Goal: Use online tool/utility: Utilize a website feature to perform a specific function

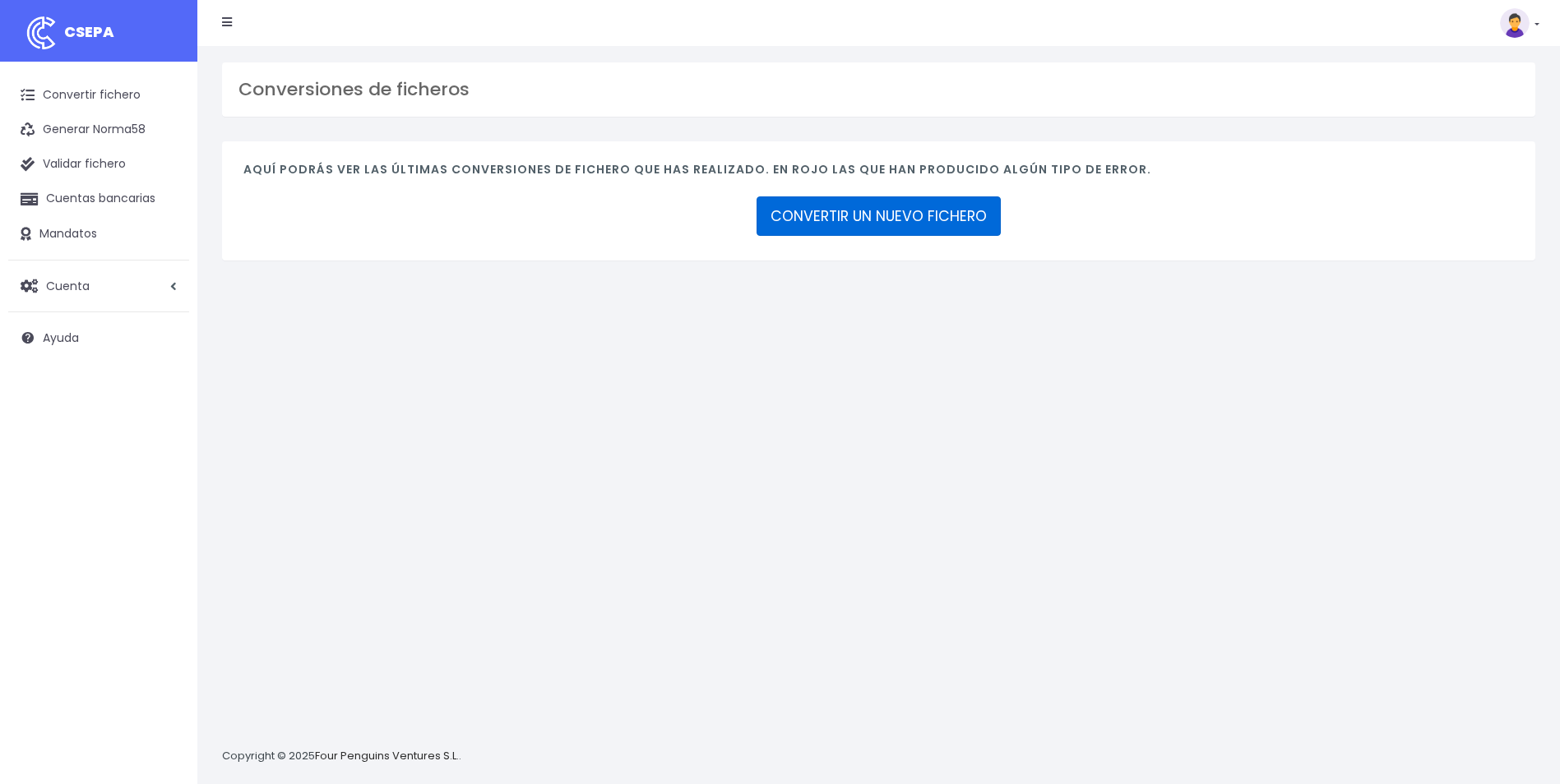
click at [858, 205] on link "CONVERTIR UN NUEVO FICHERO" at bounding box center [879, 216] width 244 height 40
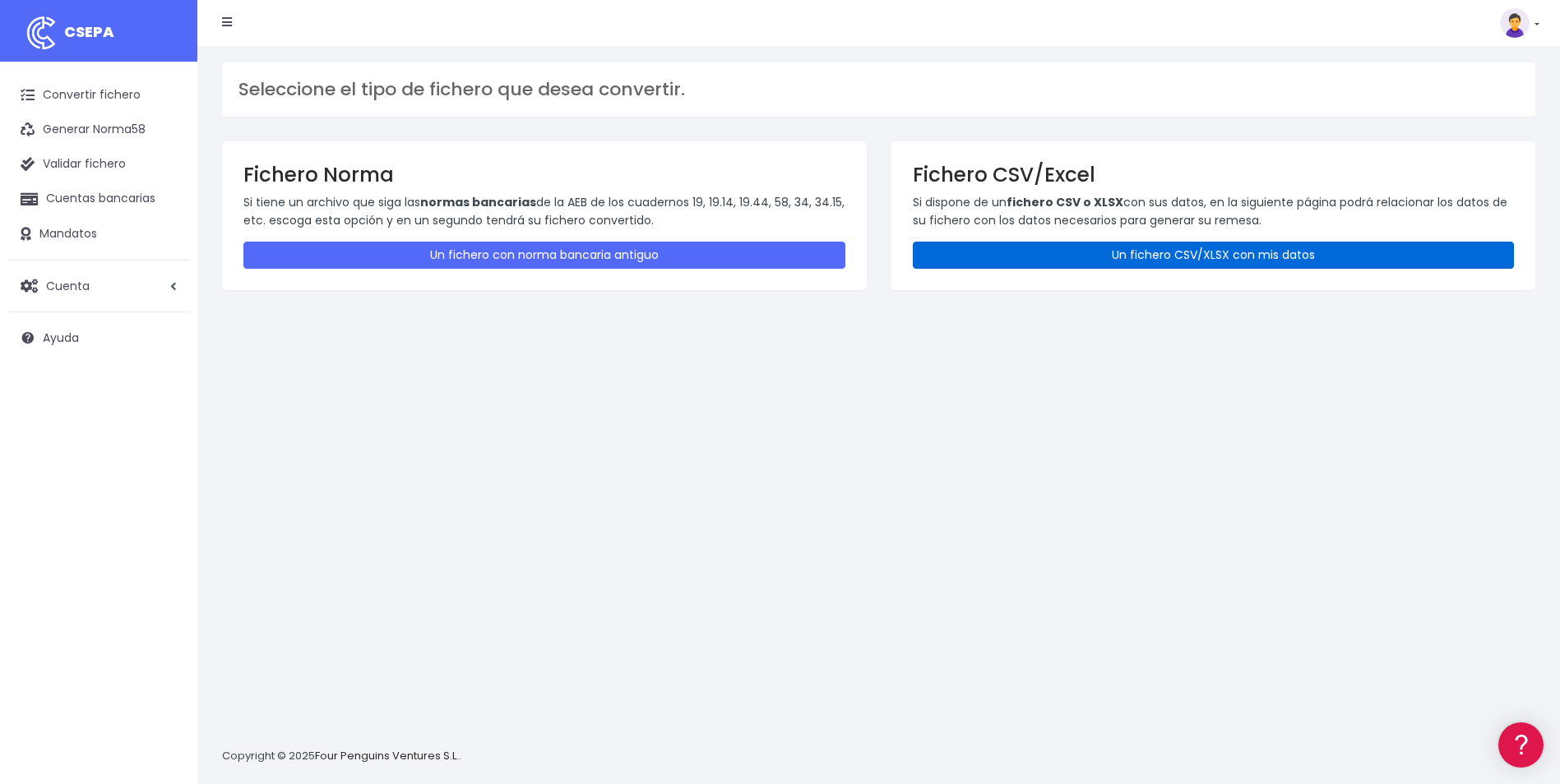
click at [1244, 245] on link "Un fichero CSV/XLSX con mis datos" at bounding box center [1213, 255] width 602 height 28
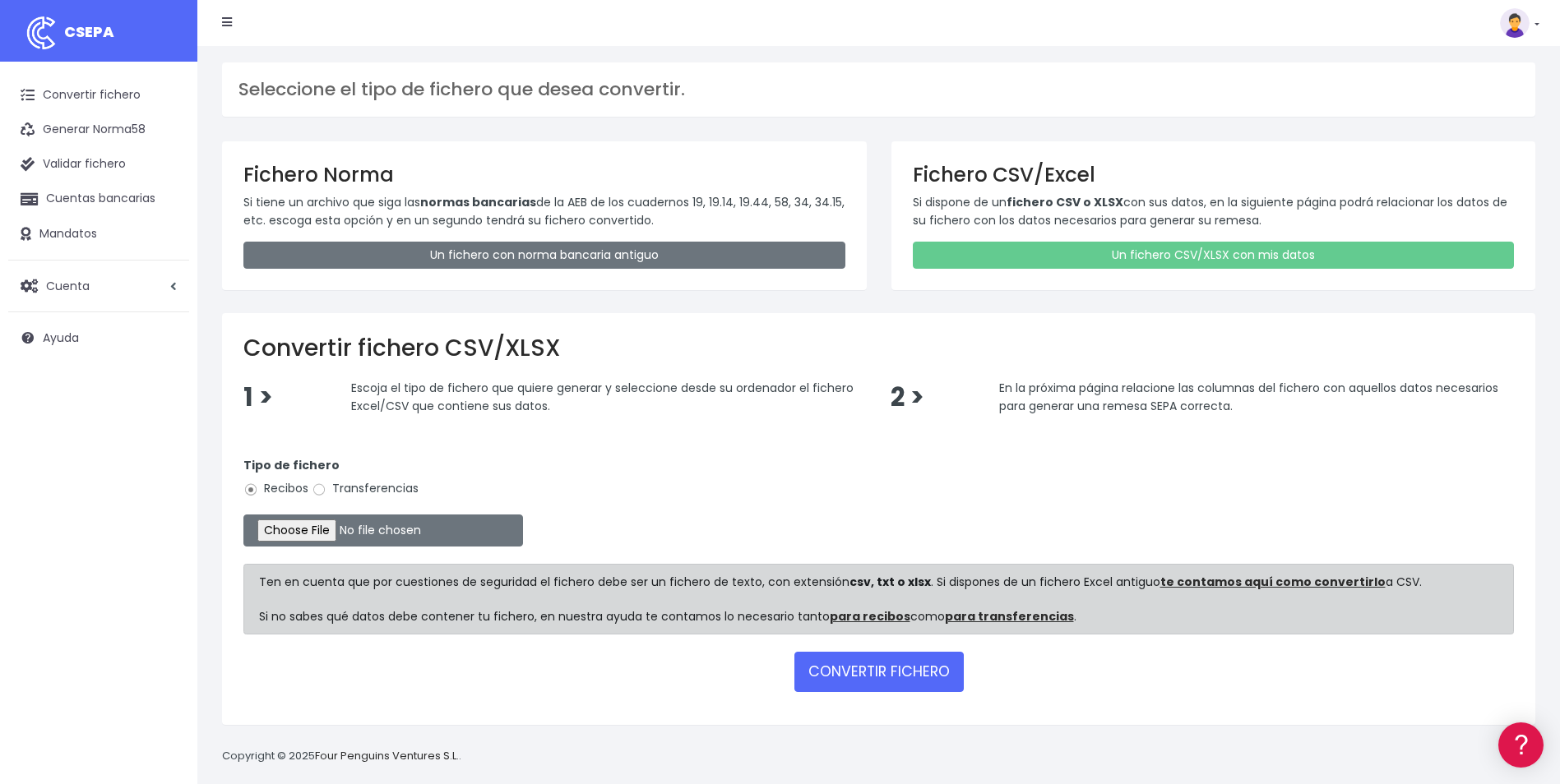
click at [346, 495] on label "Transferencias" at bounding box center [365, 488] width 107 height 17
click at [327, 495] on input "Transferencias" at bounding box center [318, 489] width 15 height 15
radio input "true"
click at [307, 525] on input "file" at bounding box center [383, 530] width 279 height 32
click at [304, 533] on input "file" at bounding box center [383, 530] width 279 height 32
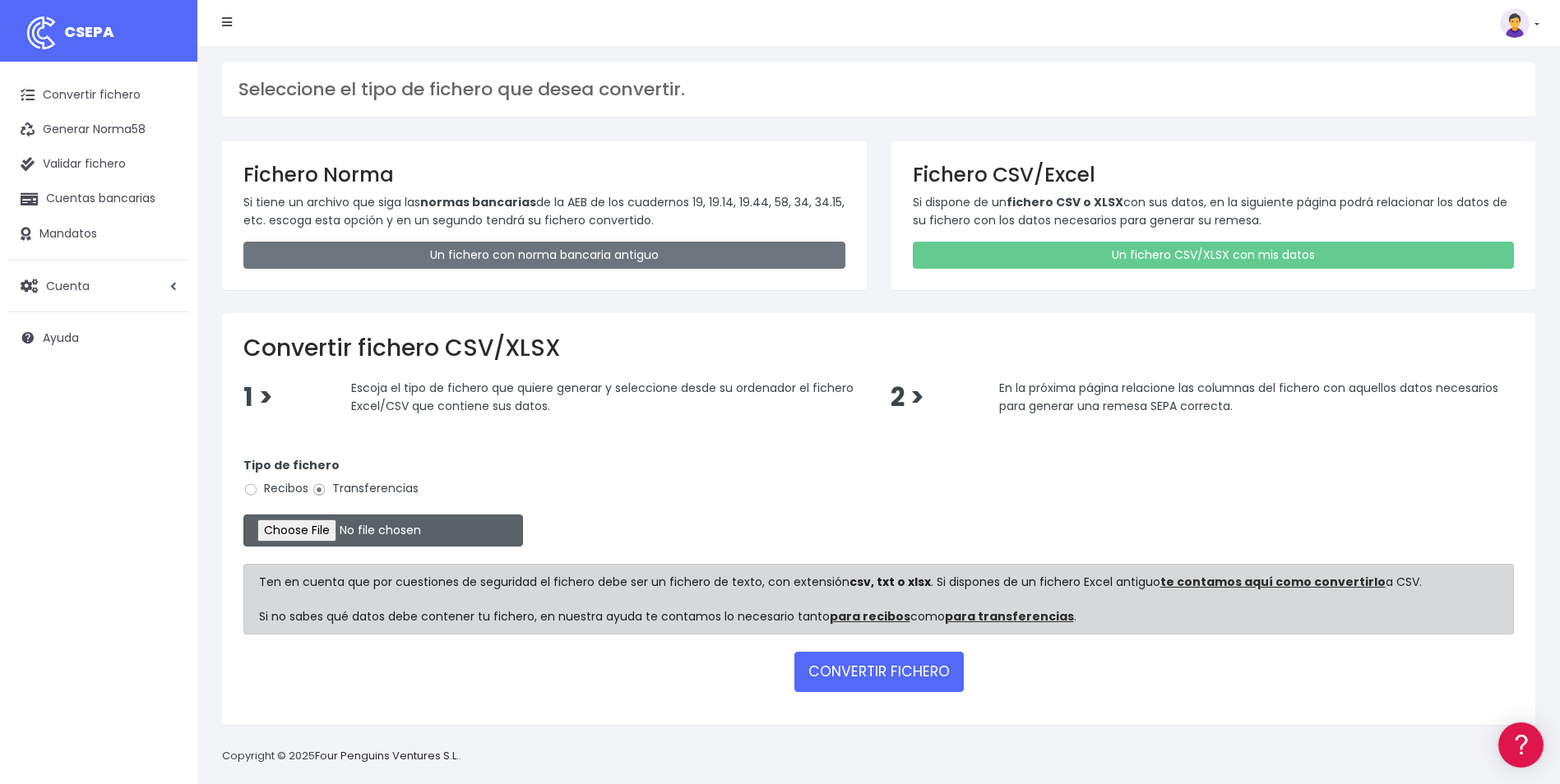
type input "C:\fakepath\080925_0554_Liquidaciones gastos efectivo_SAP.xlsx"
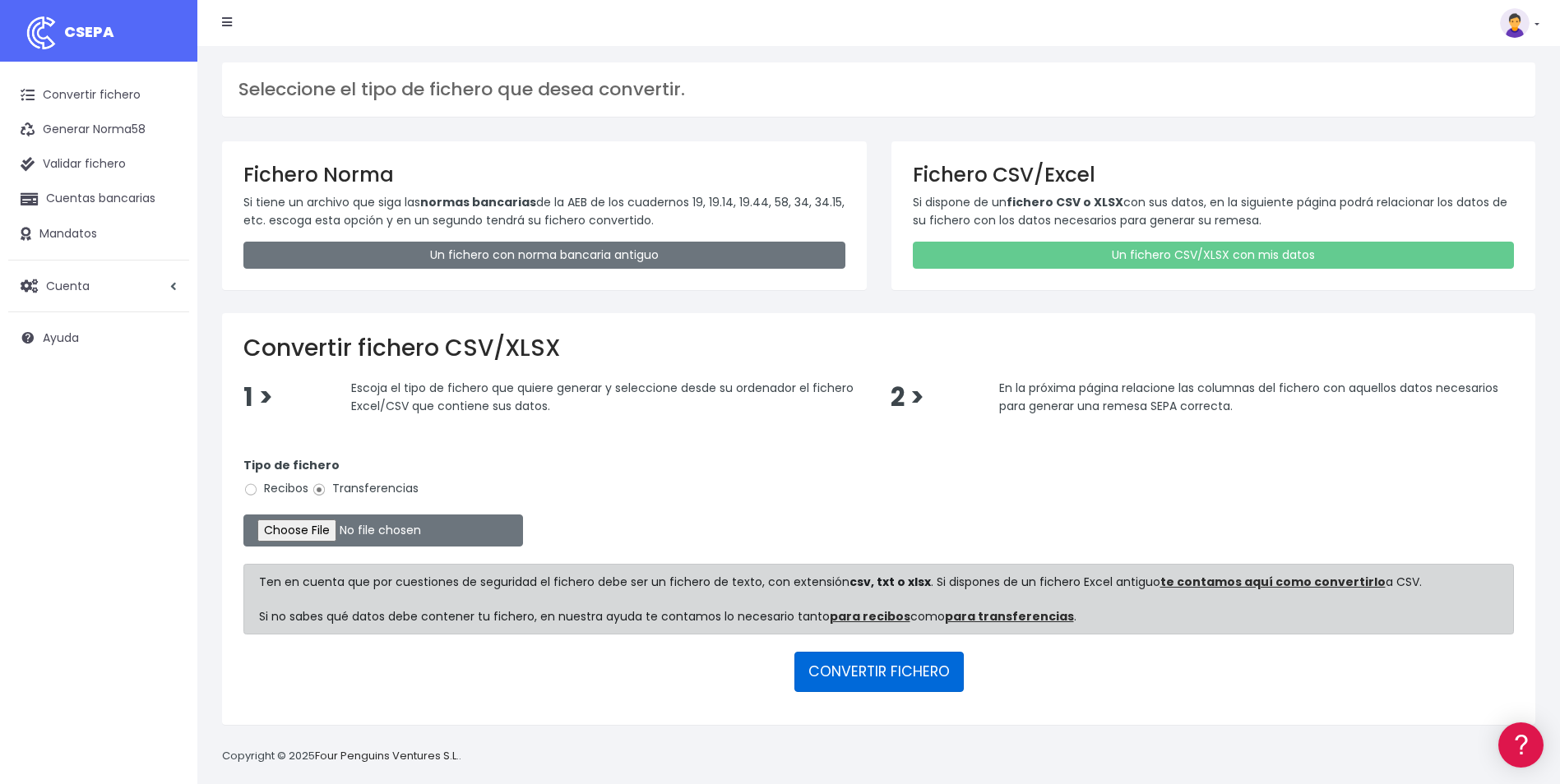
click at [856, 661] on button "CONVERTIR FICHERO" at bounding box center [878, 671] width 169 height 40
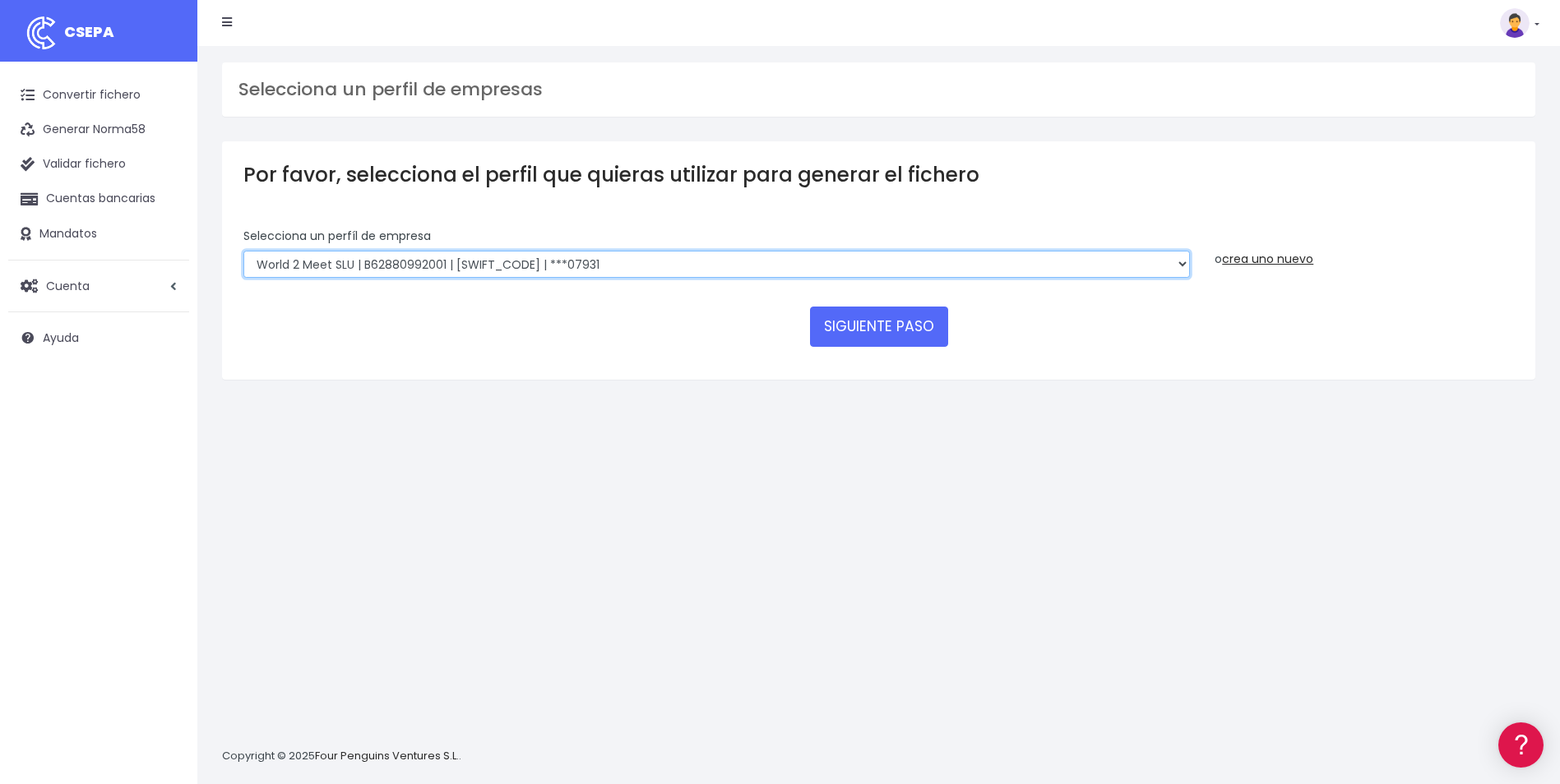
click at [348, 260] on select "WORLD2MEET,S.L.U | b62880992 | BSABESBBXXX | ***97721 World 2 Meet SLU | B62880…" at bounding box center [716, 265] width 946 height 28
click at [479, 263] on select "WORLD2MEET,S.L.U | b62880992 | [SWIFT_CODE] | ***97721 World 2 Meet SLU | B6288…" at bounding box center [716, 265] width 946 height 28
click at [406, 257] on select "WORLD2MEET,S.L.U | b62880992 | BSABESBBXXX | ***97721 World 2 Meet SLU | B62880…" at bounding box center [716, 265] width 946 height 28
select select "1750"
click at [243, 251] on select "WORLD2MEET,S.L.U | b62880992 | BSABESBBXXX | ***97721 World 2 Meet SLU | B62880…" at bounding box center [716, 265] width 946 height 28
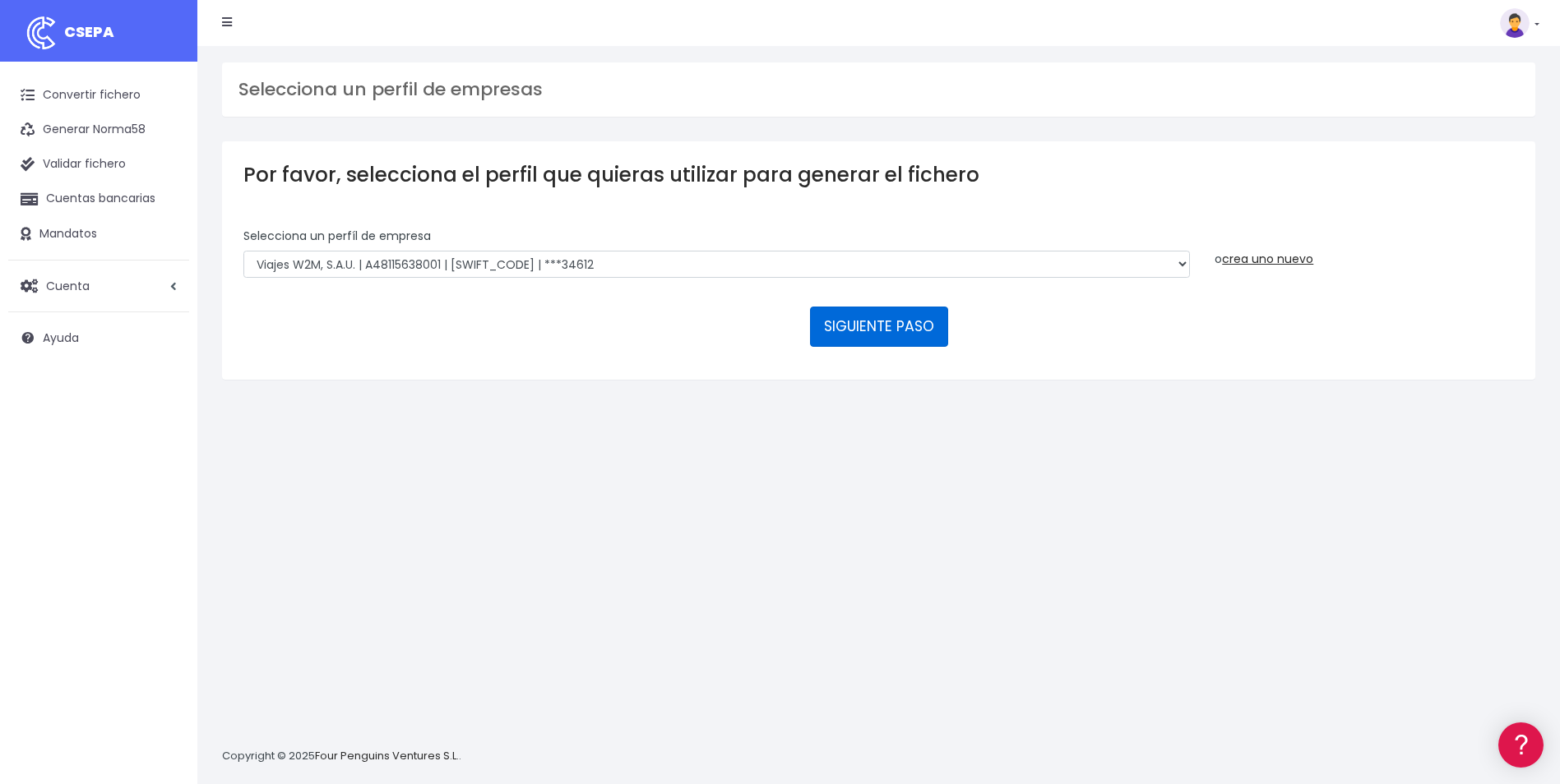
click at [847, 329] on button "SIGUIENTE PASO" at bounding box center [879, 327] width 138 height 40
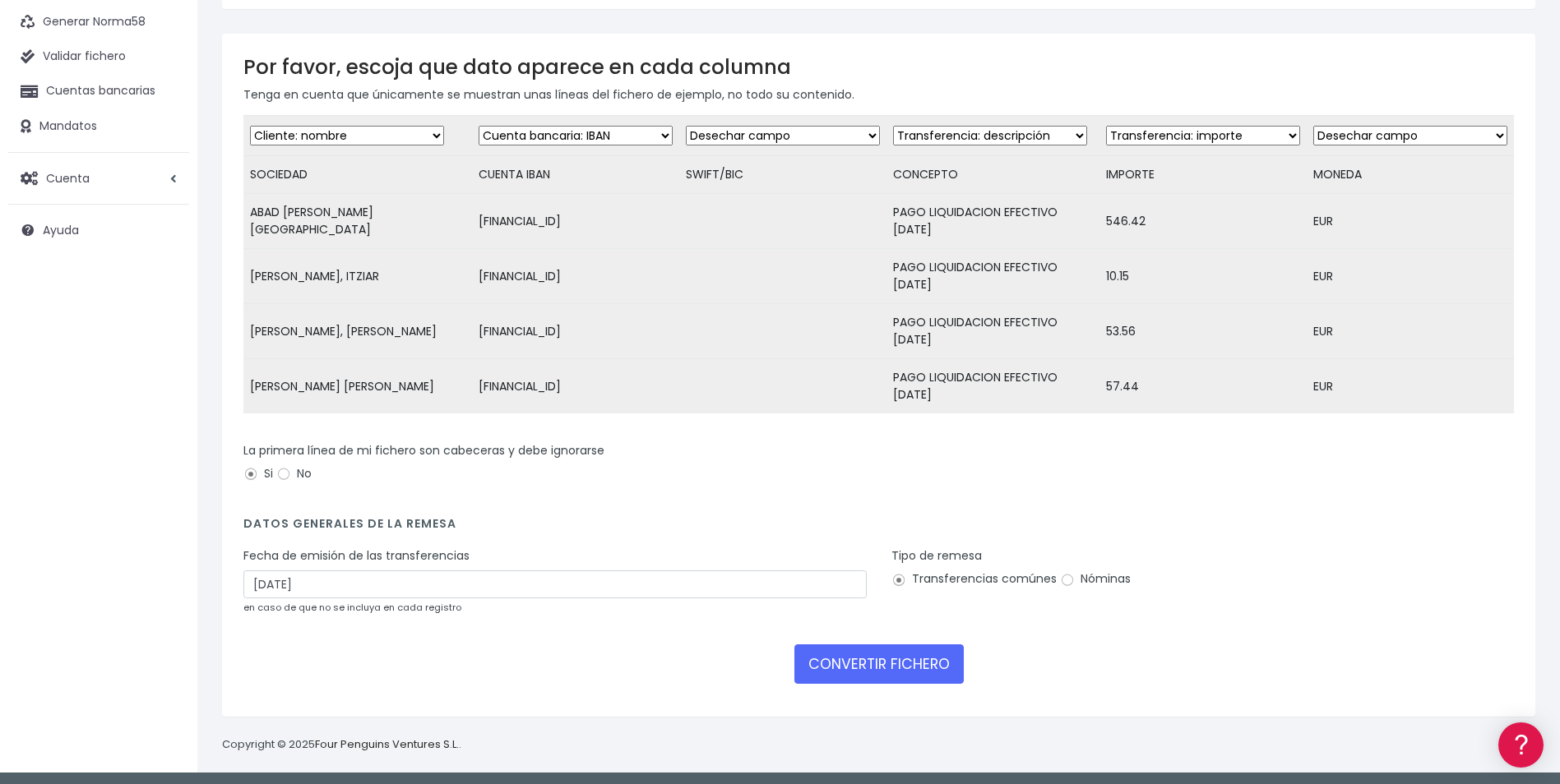
scroll to position [124, 0]
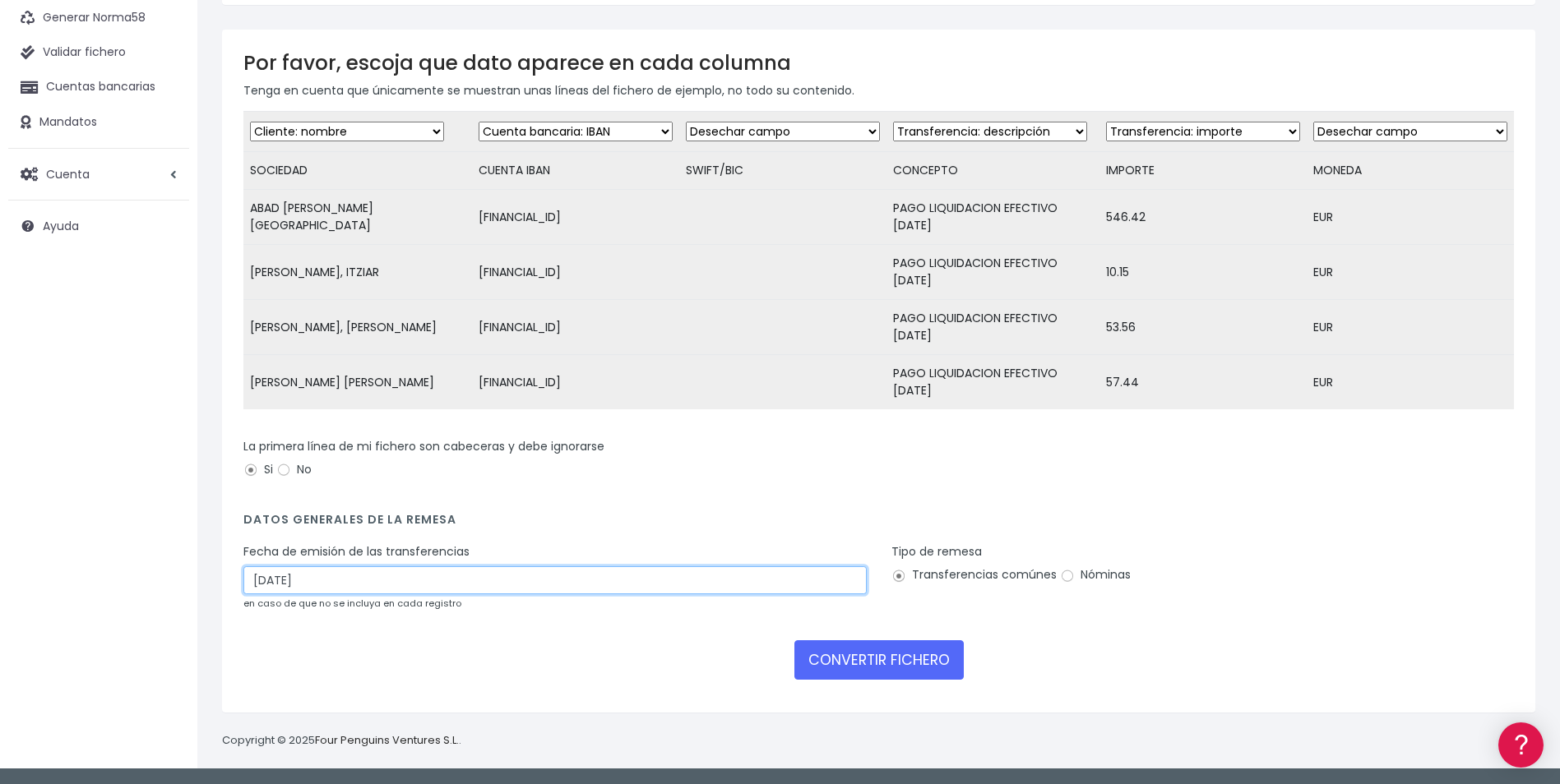
click at [325, 582] on input "10/09/2025" at bounding box center [555, 580] width 623 height 28
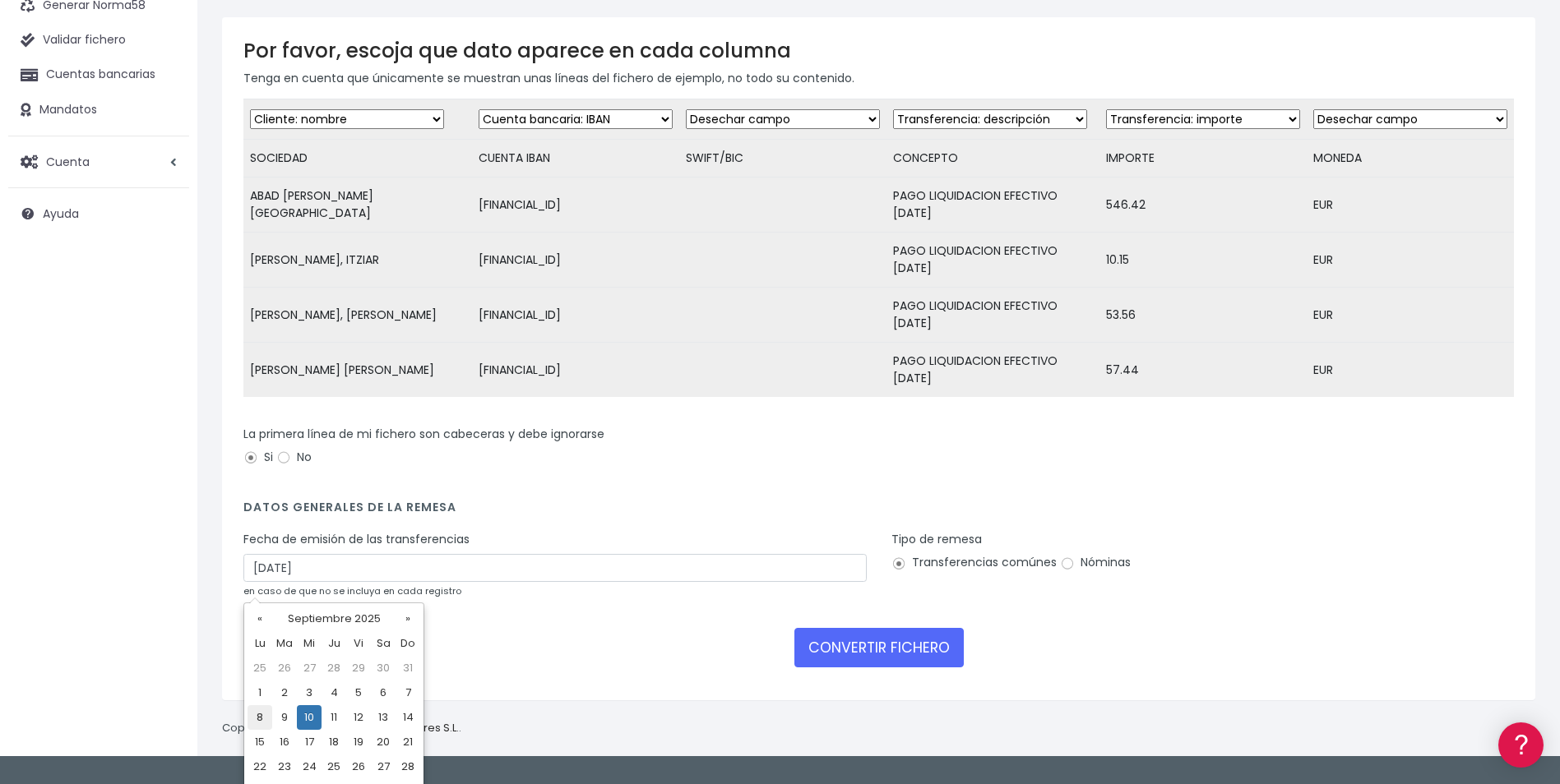
click at [264, 719] on td "8" at bounding box center [260, 717] width 25 height 25
type input "08/09/2025"
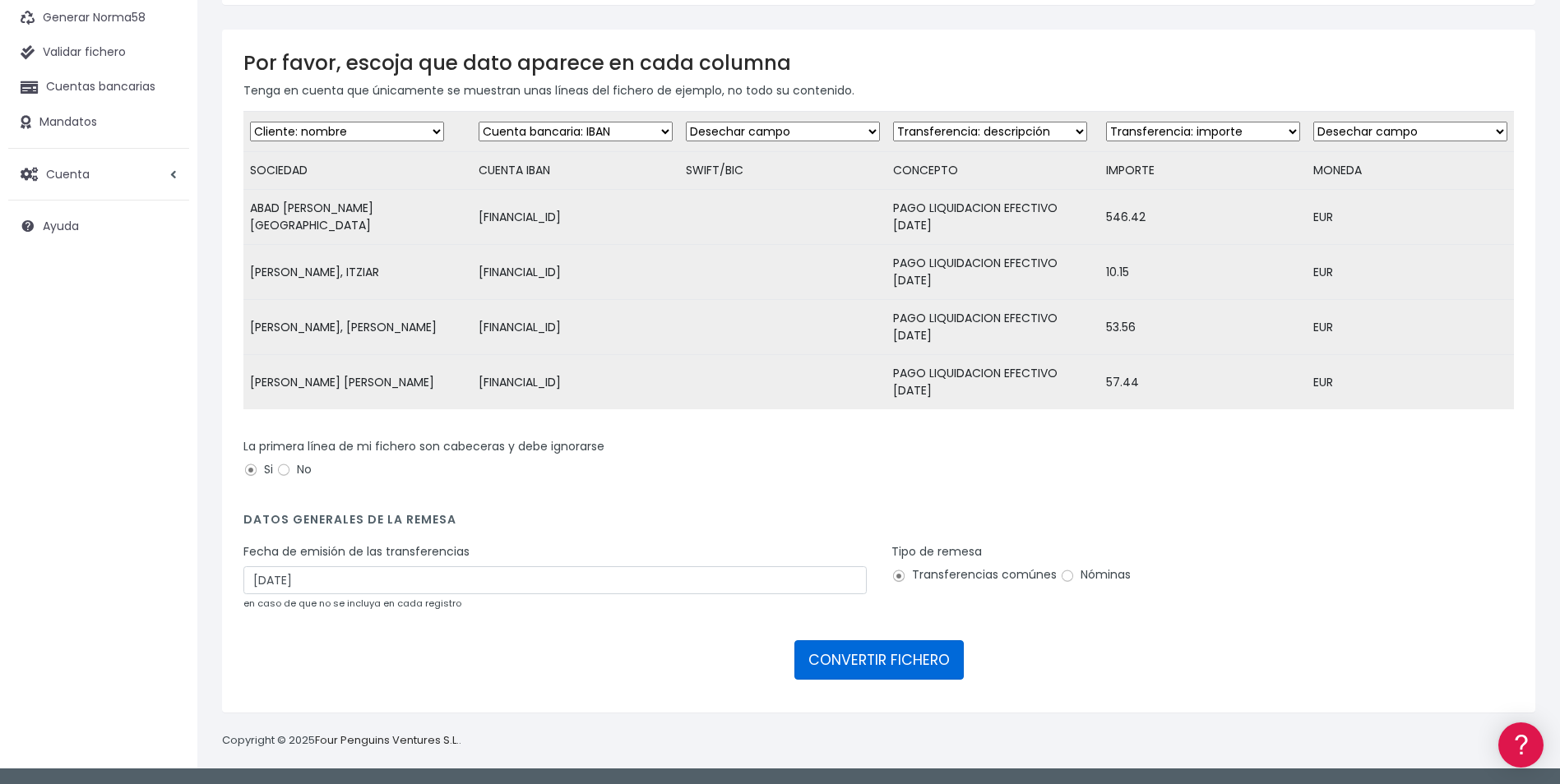
click at [894, 669] on button "CONVERTIR FICHERO" at bounding box center [878, 660] width 169 height 40
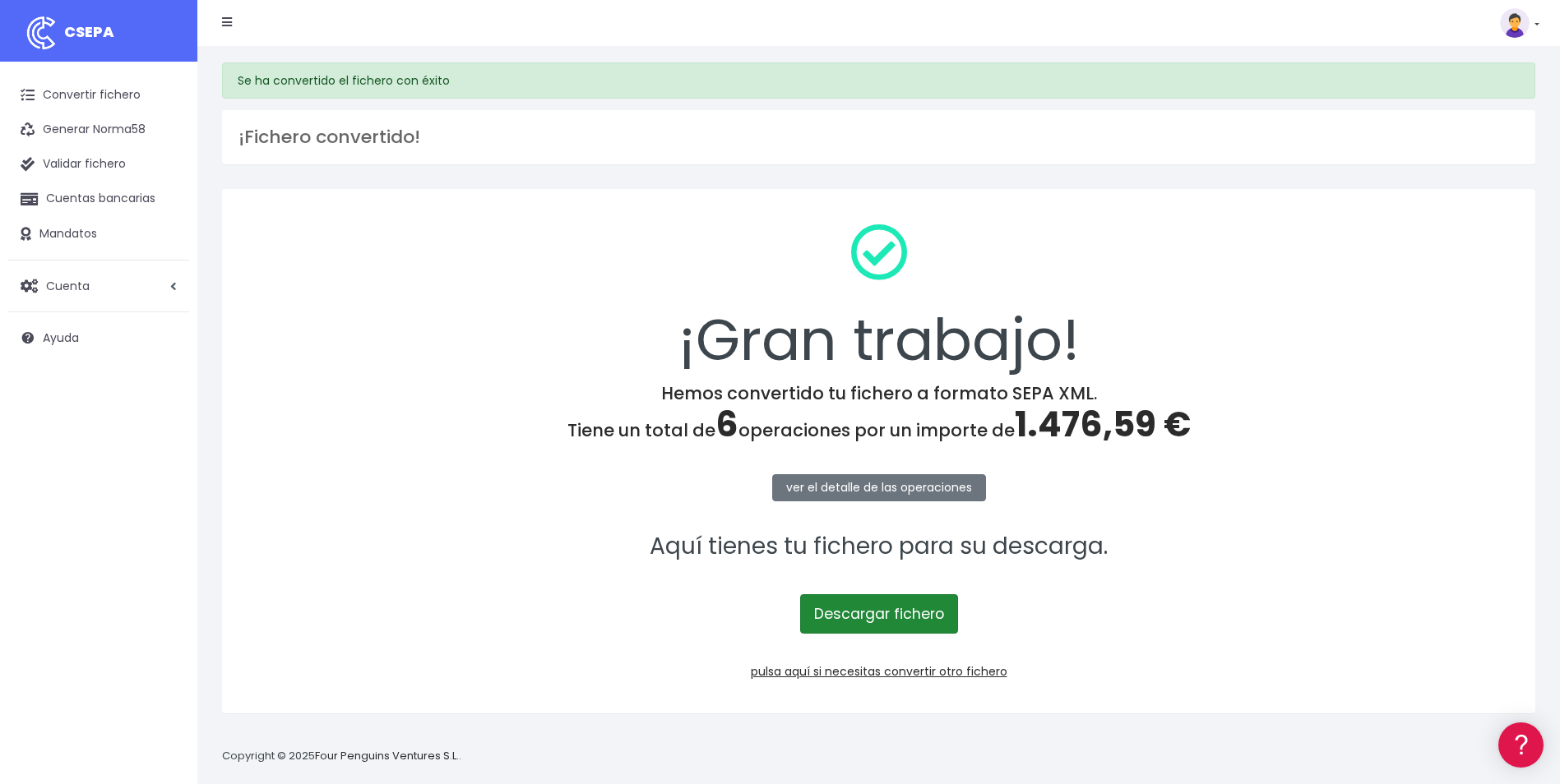
click at [875, 611] on link "Descargar fichero" at bounding box center [879, 614] width 158 height 40
click at [869, 669] on link "pulsa aquí si necesitas convertir otro fichero" at bounding box center [879, 671] width 256 height 16
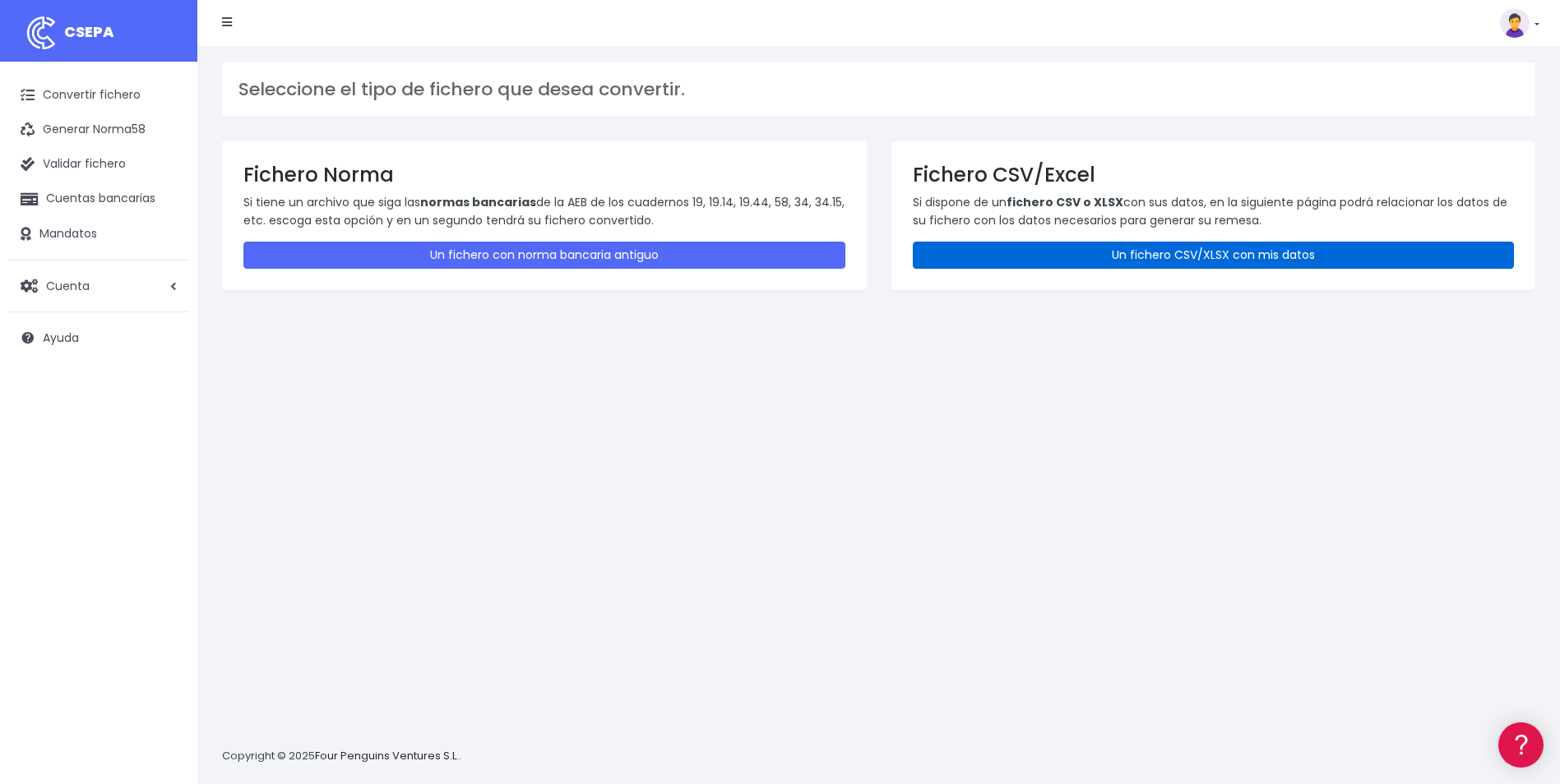
click at [1131, 256] on link "Un fichero CSV/XLSX con mis datos" at bounding box center [1213, 255] width 602 height 28
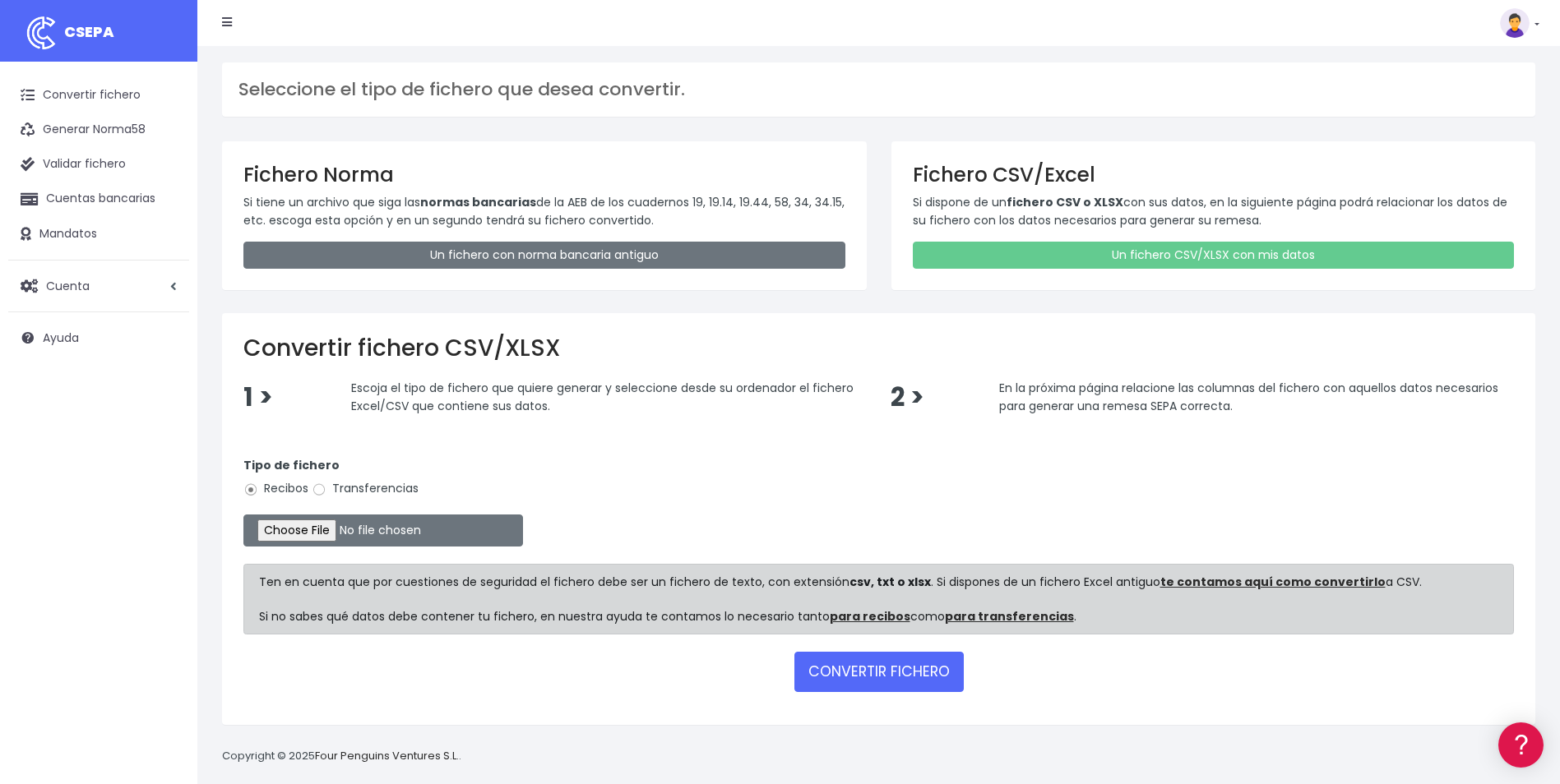
click at [342, 485] on label "Transferencias" at bounding box center [365, 488] width 107 height 17
click at [327, 485] on input "Transferencias" at bounding box center [318, 489] width 15 height 15
radio input "true"
click at [316, 531] on input "file" at bounding box center [383, 530] width 279 height 32
type input "C:\fakepath\080925_0553_Liquidaciones gastos efectivo_SAP.xlsx"
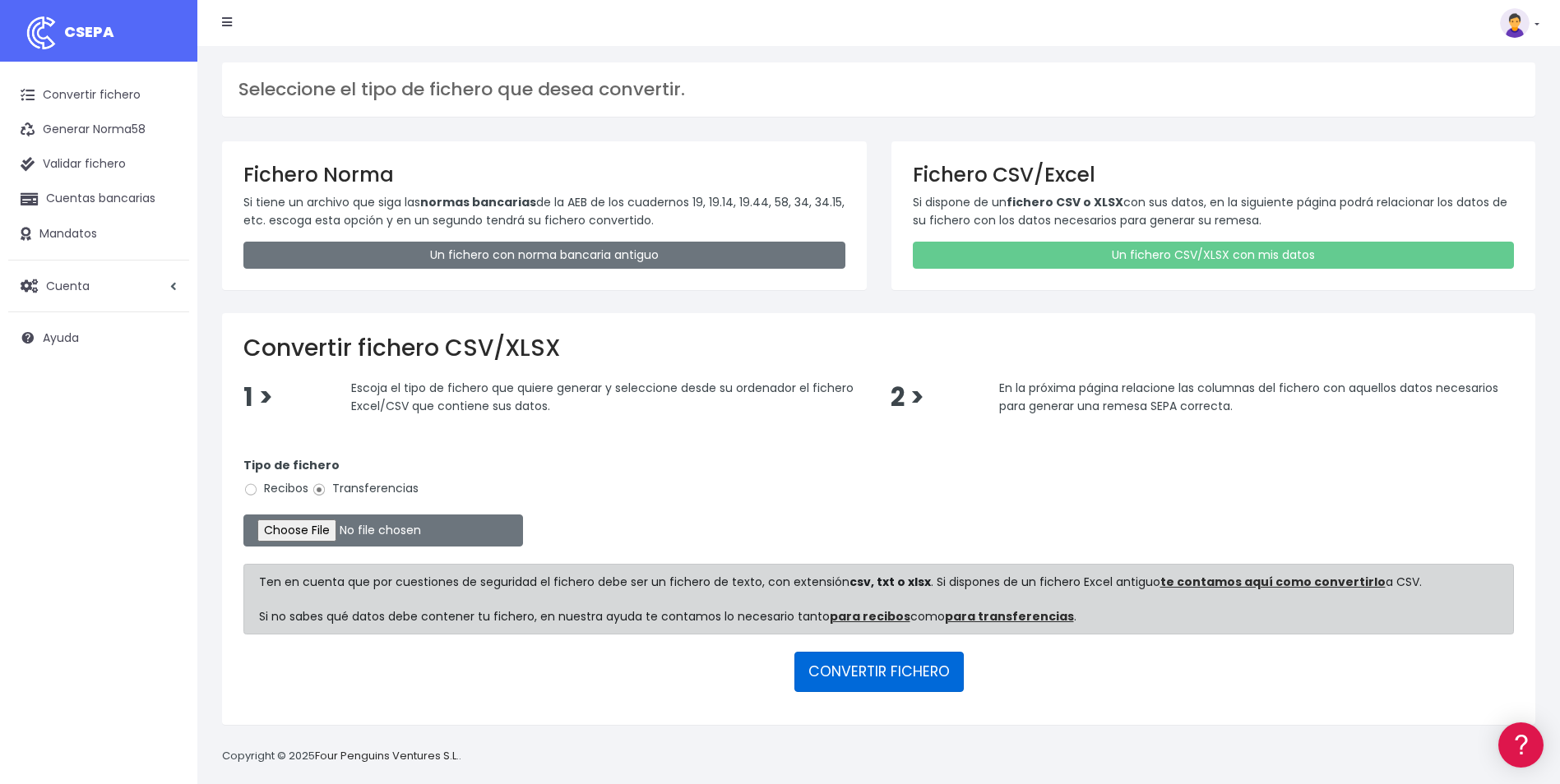
click at [889, 677] on button "CONVERTIR FICHERO" at bounding box center [878, 671] width 169 height 40
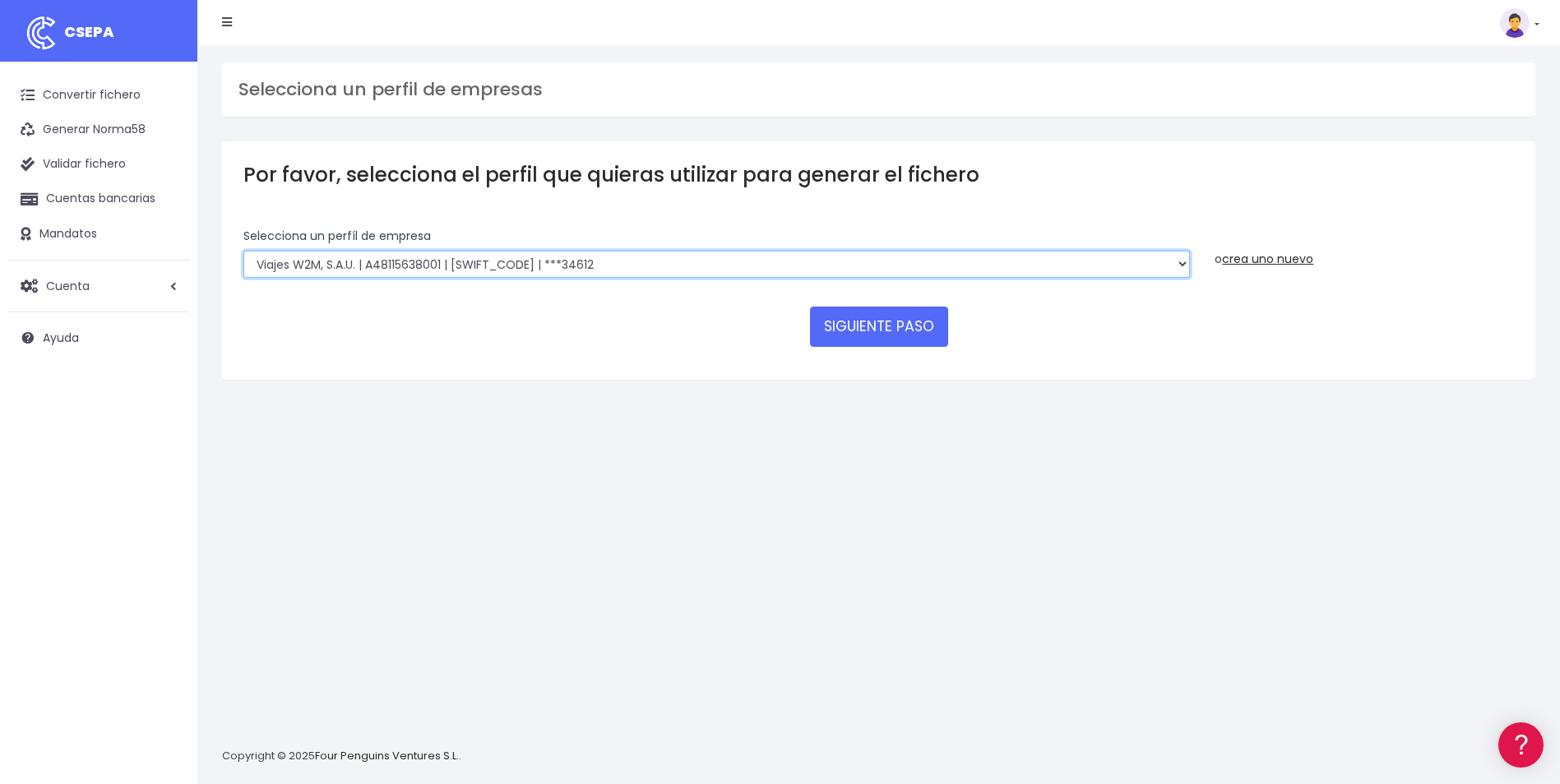
click at [343, 267] on select "WORLD2MEET,S.L.U | b62880992 | BSABESBBXXX | ***97721 World 2 Meet SLU | B62880…" at bounding box center [716, 265] width 946 height 28
select select "1725"
click at [243, 251] on select "WORLD2MEET,S.L.U | b62880992 | BSABESBBXXX | ***97721 World 2 Meet SLU | B62880…" at bounding box center [716, 265] width 946 height 28
click at [539, 678] on div "Selecciona un perfil de empresas Por favor, selecciona el perfil que quieras ut…" at bounding box center [878, 415] width 1362 height 738
click at [887, 322] on button "SIGUIENTE PASO" at bounding box center [879, 327] width 138 height 40
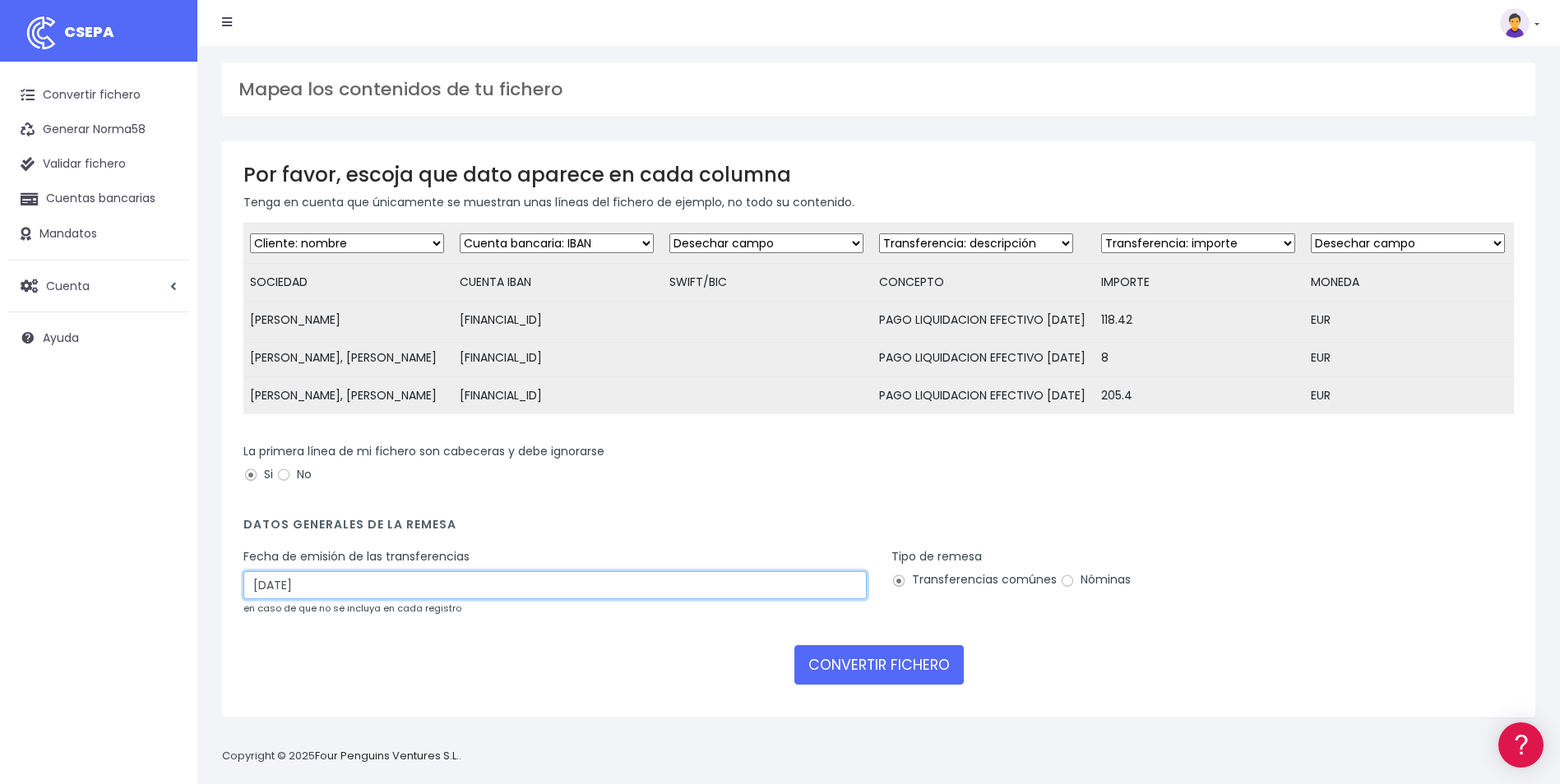
click at [273, 599] on input "10/09/2025" at bounding box center [555, 585] width 623 height 28
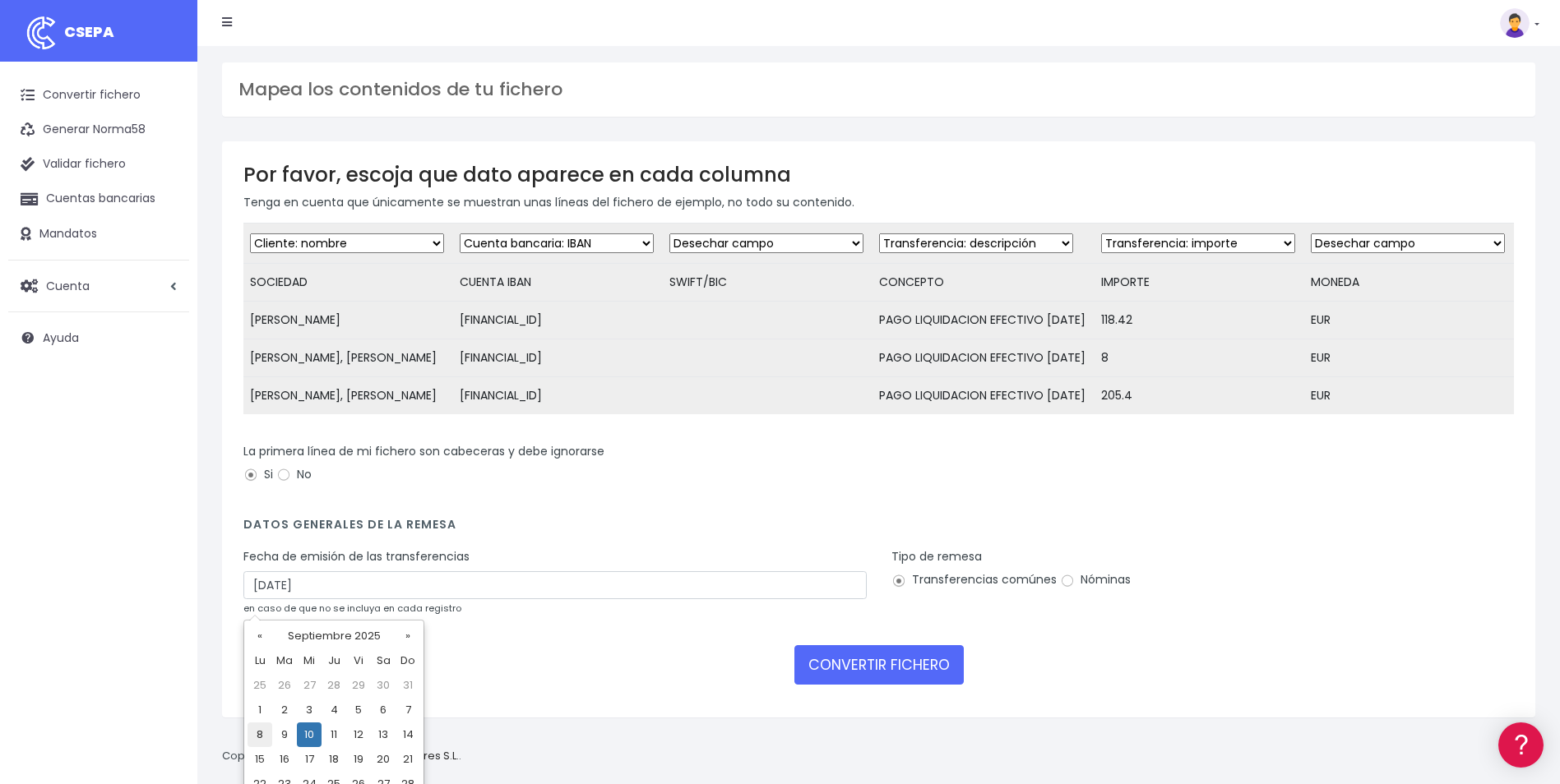
click at [266, 733] on td "8" at bounding box center [260, 734] width 25 height 25
type input "08/09/2025"
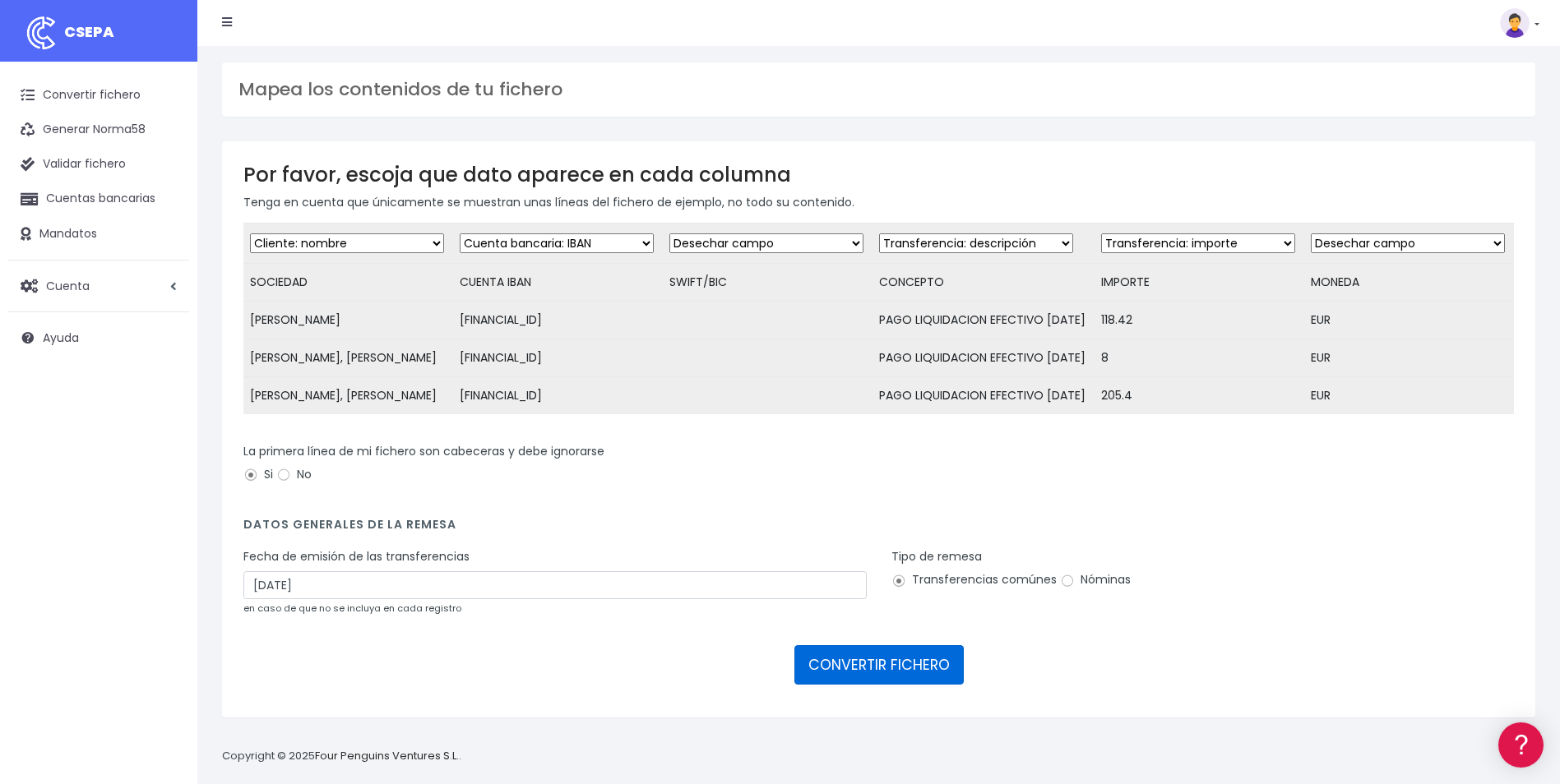
click at [862, 678] on button "CONVERTIR FICHERO" at bounding box center [878, 665] width 169 height 40
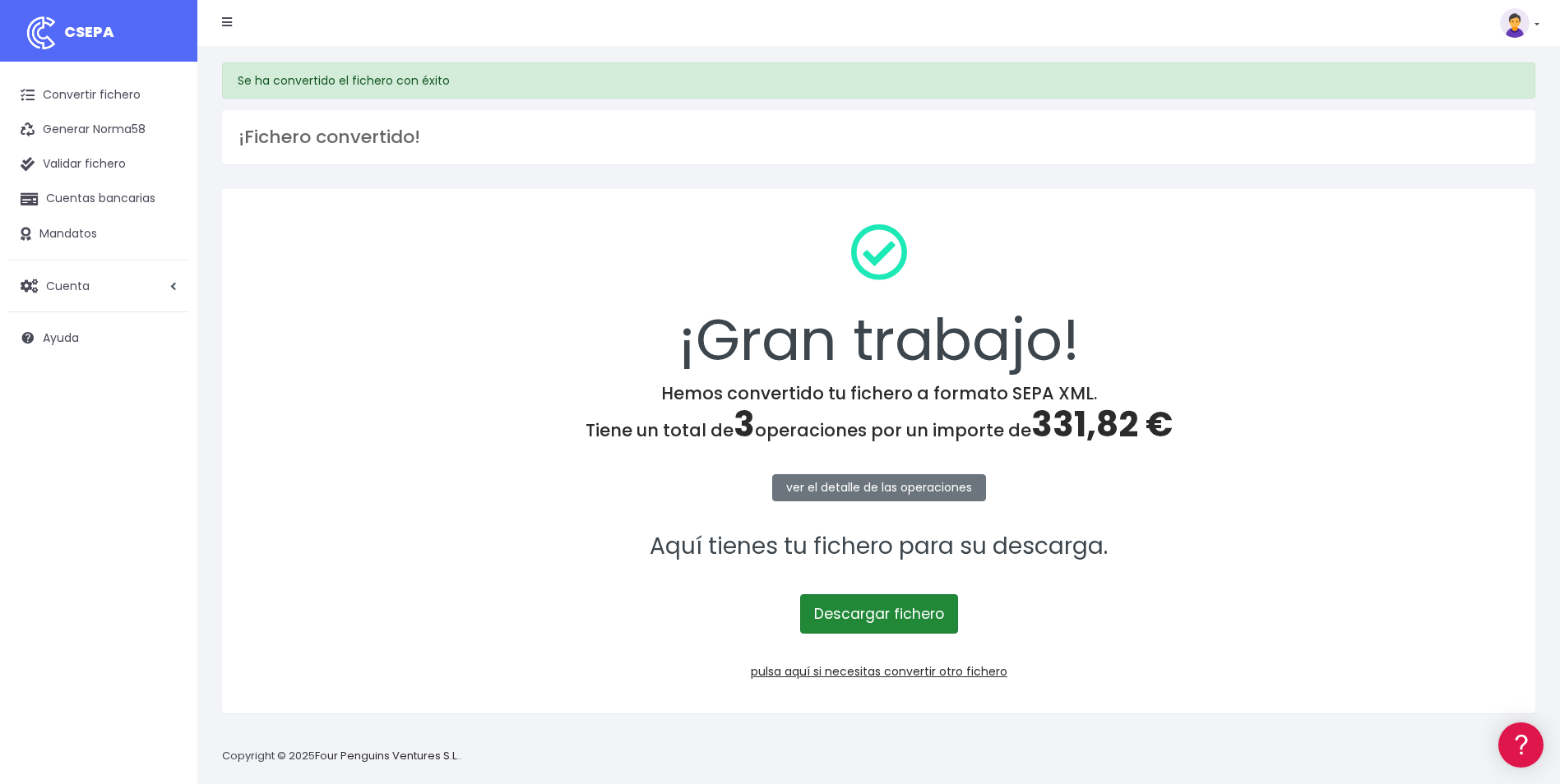
click at [891, 604] on link "Descargar fichero" at bounding box center [879, 614] width 158 height 40
click at [889, 668] on link "pulsa aquí si necesitas convertir otro fichero" at bounding box center [879, 671] width 256 height 16
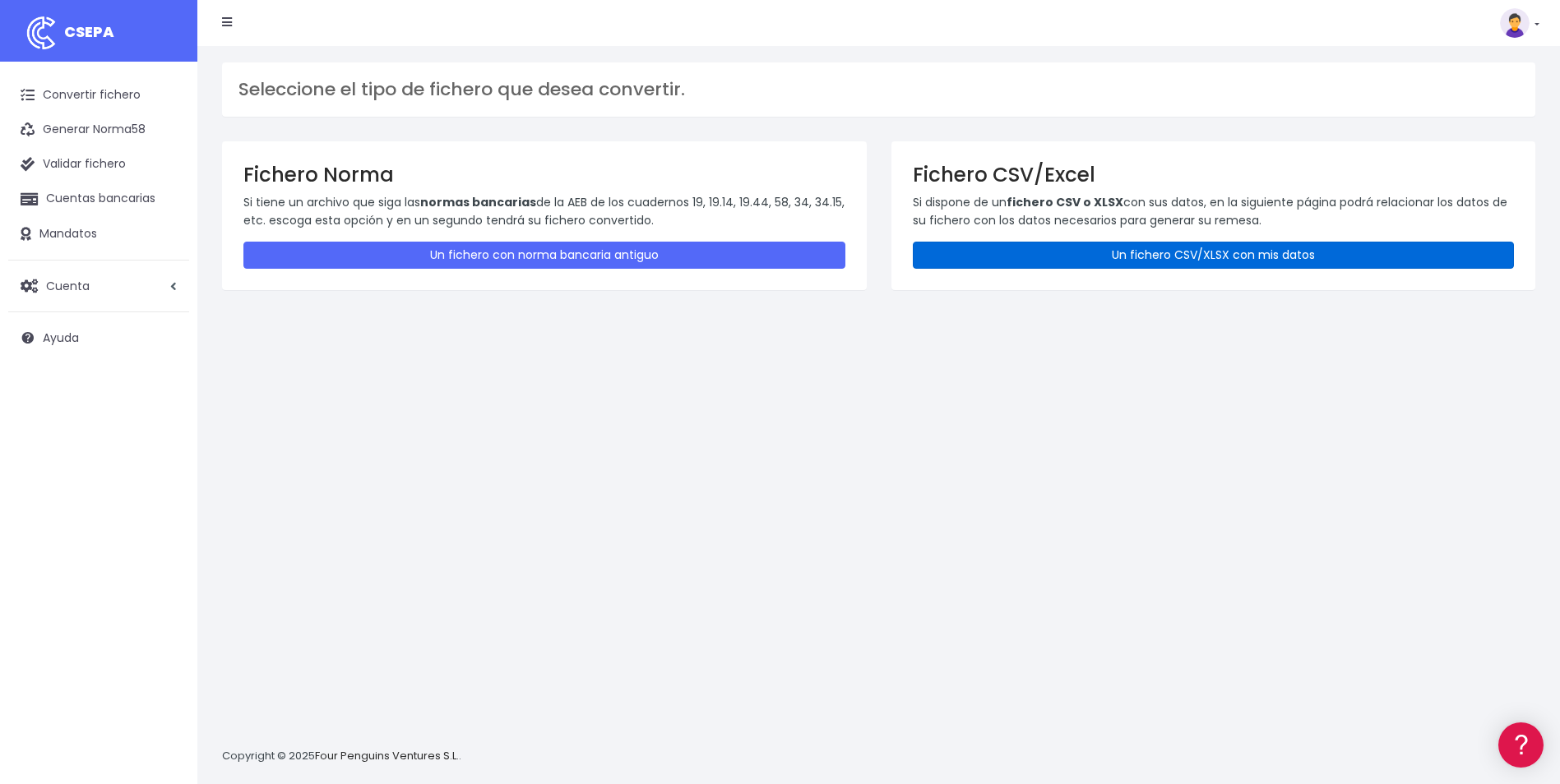
click at [1128, 259] on link "Un fichero CSV/XLSX con mis datos" at bounding box center [1213, 255] width 602 height 28
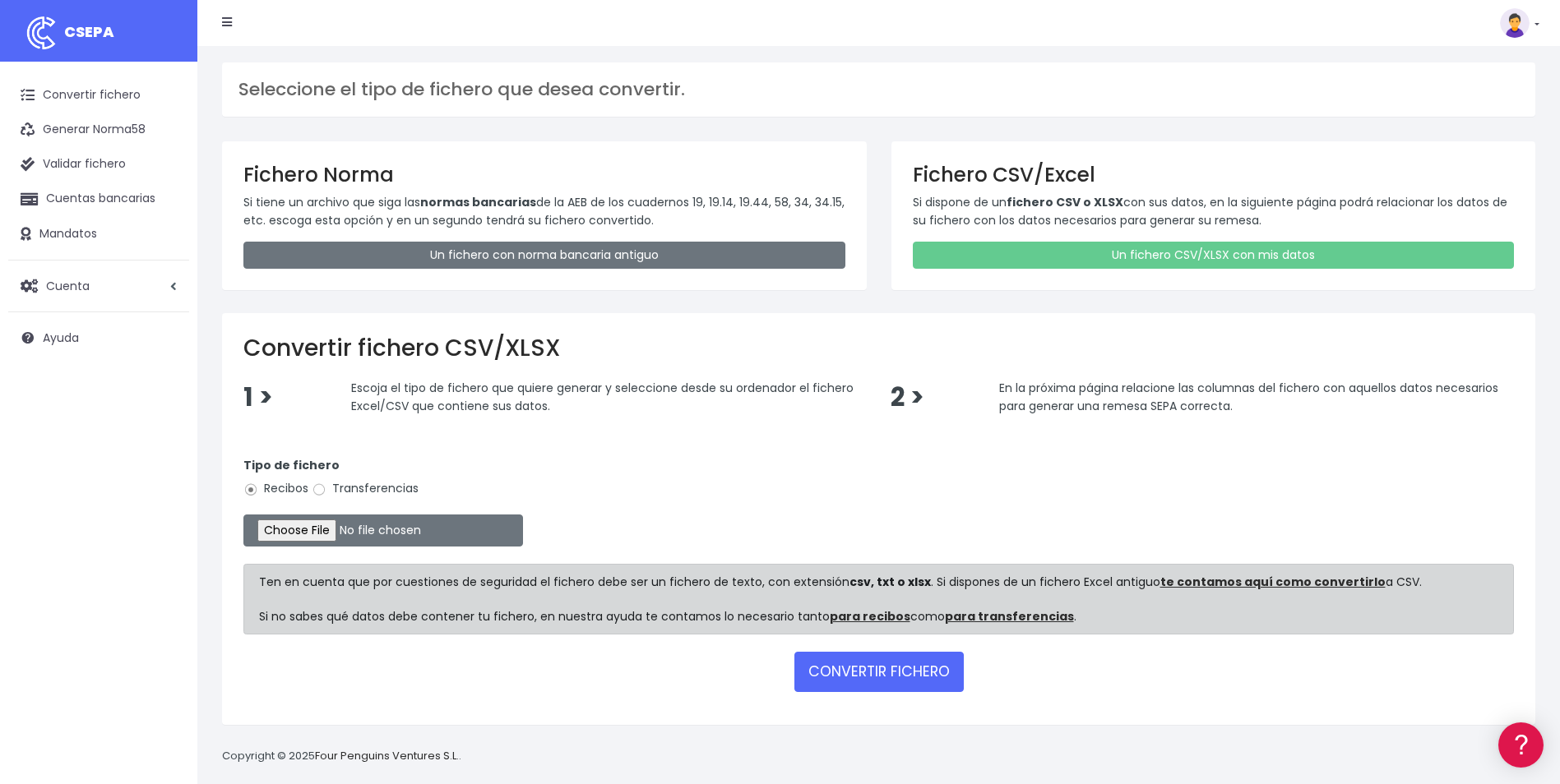
click at [370, 488] on label "Transferencias" at bounding box center [365, 488] width 107 height 17
click at [327, 488] on input "Transferencias" at bounding box center [318, 489] width 15 height 15
radio input "true"
click at [318, 531] on input "file" at bounding box center [383, 530] width 279 height 32
type input "C:\fakepath\080925_0538_Liquidaciones gastos efectivo_SAP.xlsx"
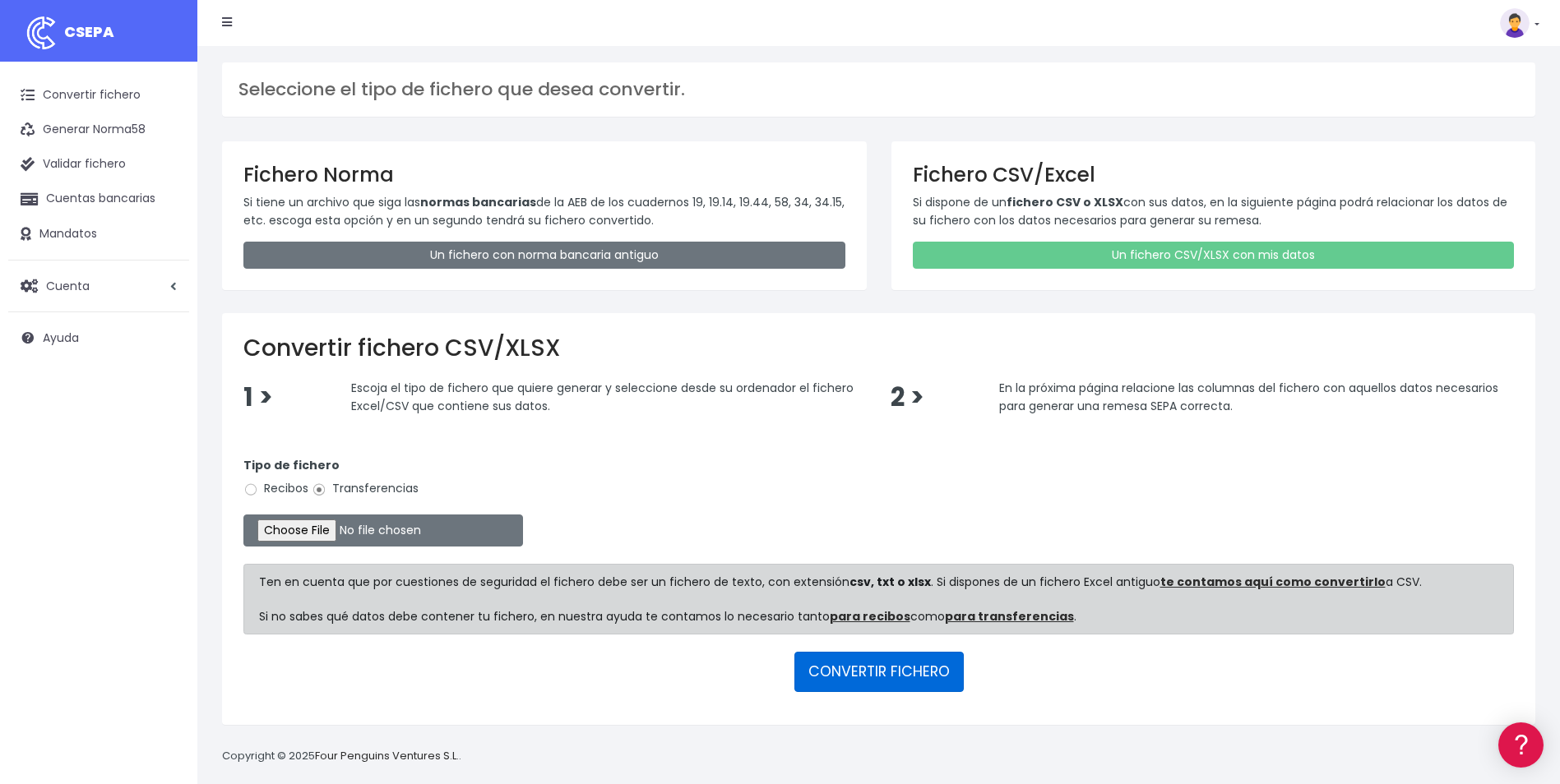
click at [937, 679] on button "CONVERTIR FICHERO" at bounding box center [878, 671] width 169 height 40
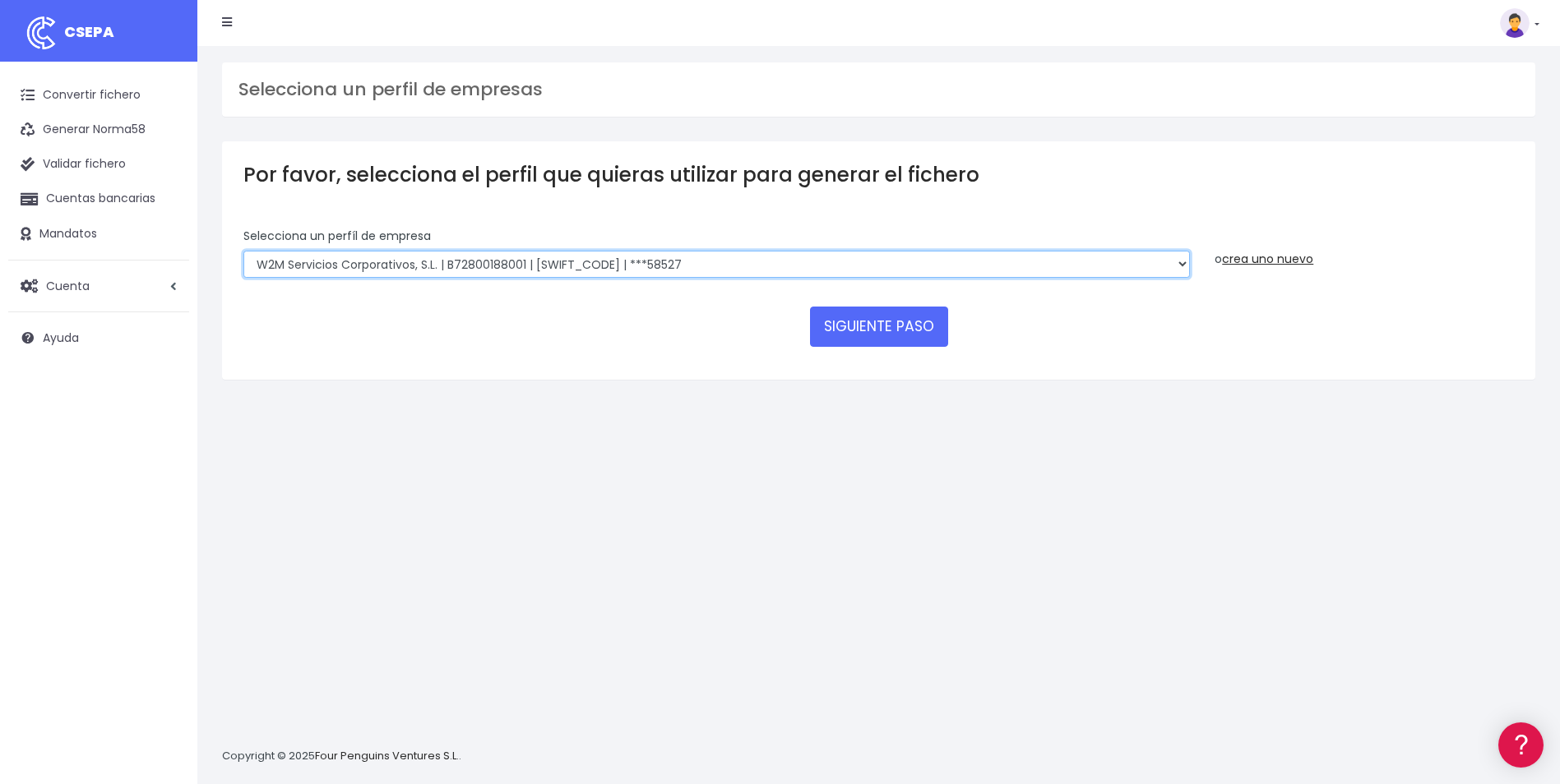
click at [529, 257] on select "WORLD2MEET,S.L.U | b62880992 | BSABESBBXXX | ***97721 World 2 Meet SLU | B62880…" at bounding box center [716, 265] width 946 height 28
select select "841"
click at [243, 251] on select "WORLD2MEET,S.L.U | b62880992 | BSABESBBXXX | ***97721 World 2 Meet SLU | B62880…" at bounding box center [716, 265] width 946 height 28
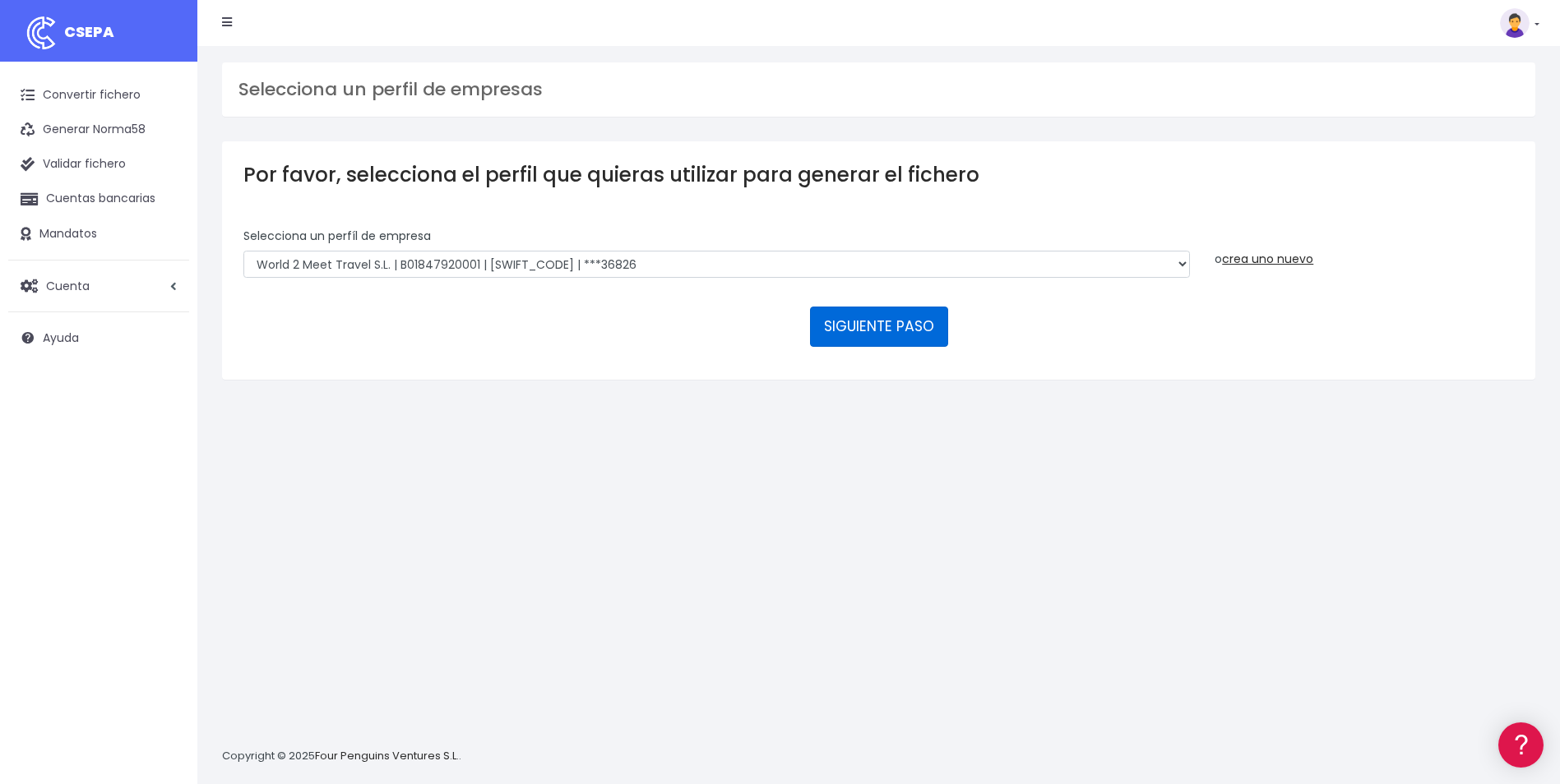
click at [900, 333] on button "SIGUIENTE PASO" at bounding box center [879, 327] width 138 height 40
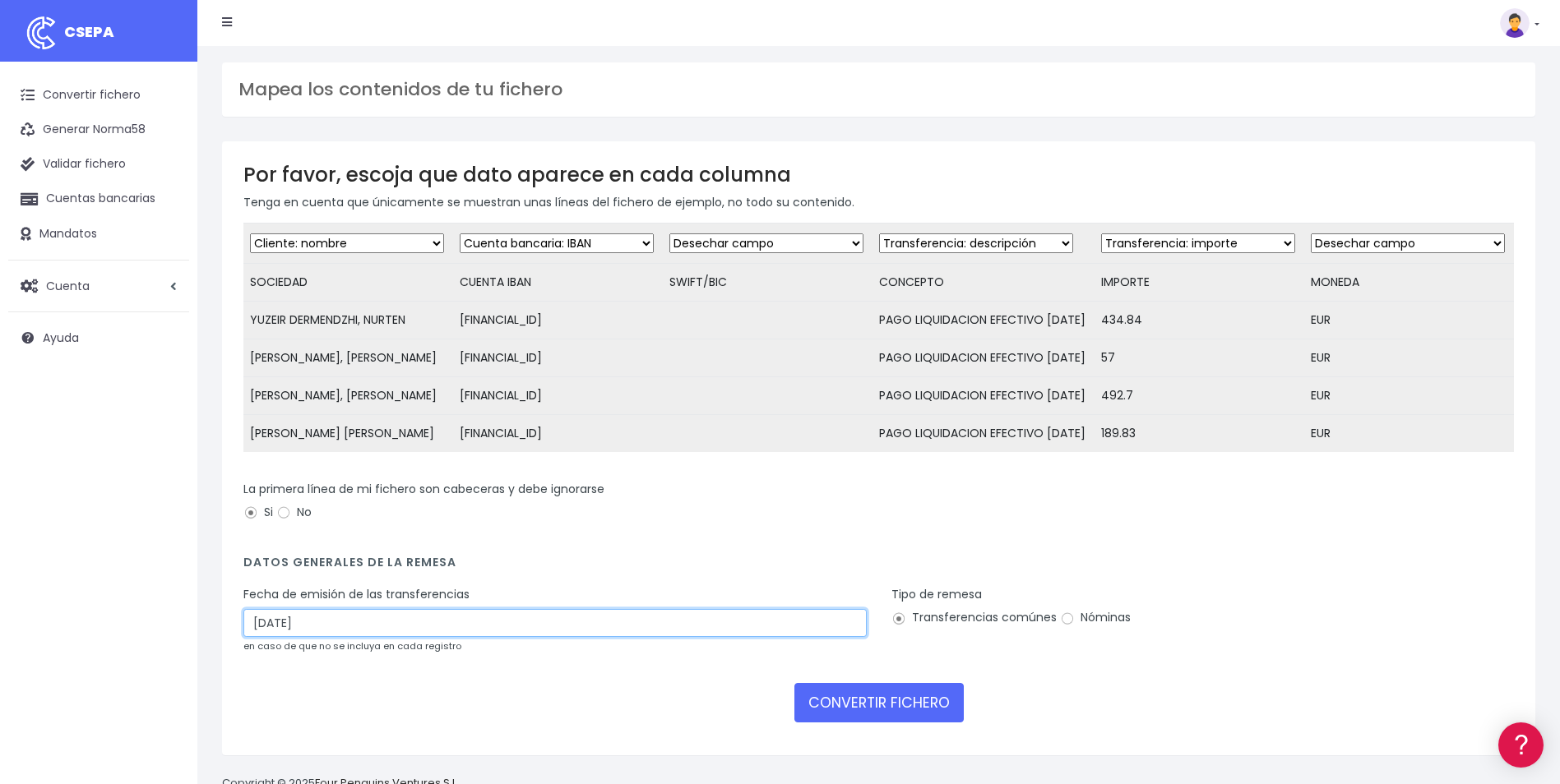
click at [279, 637] on input "[DATE]" at bounding box center [555, 622] width 623 height 28
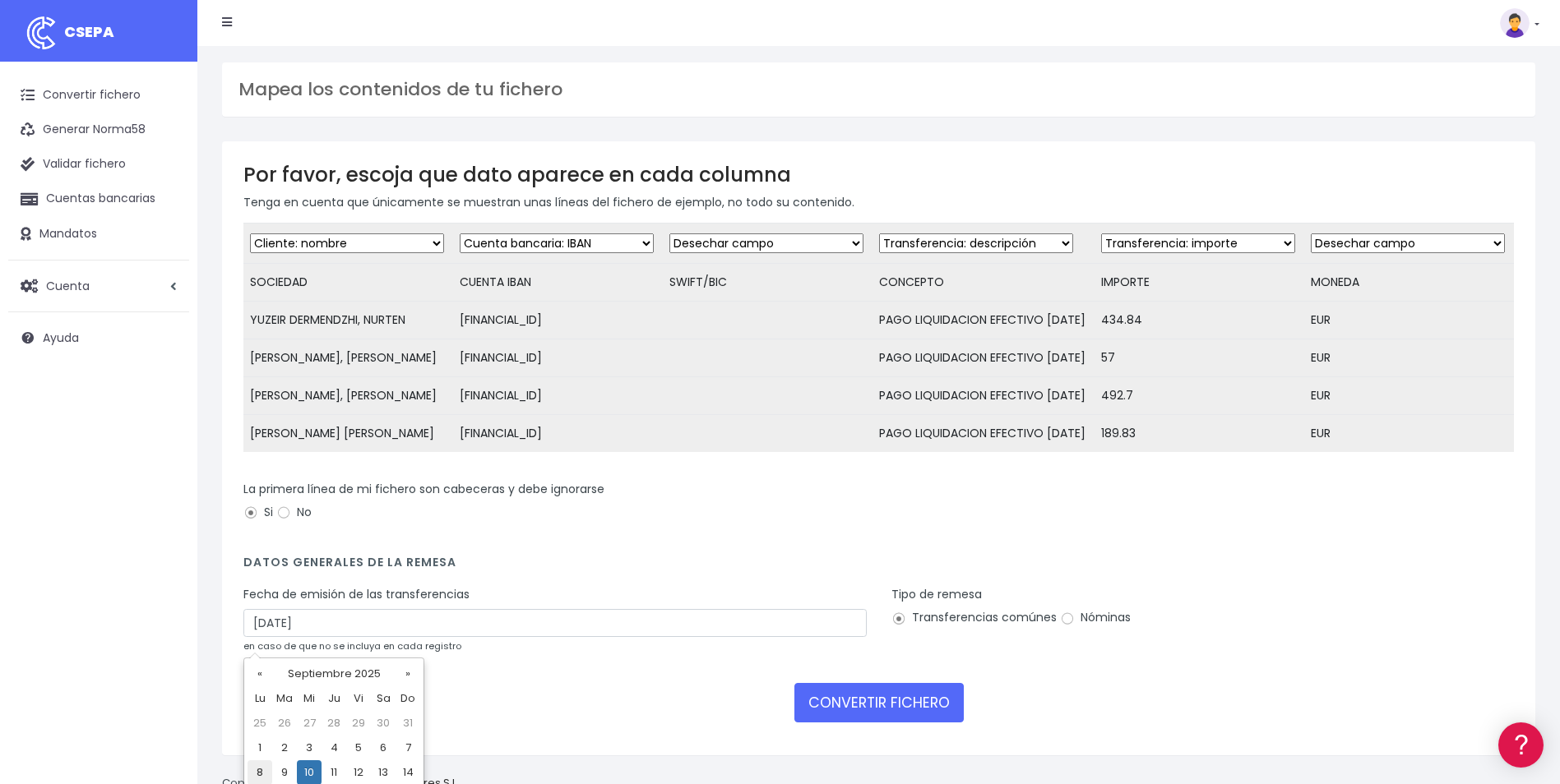
click at [258, 765] on td "8" at bounding box center [260, 772] width 25 height 25
type input "08/09/2025"
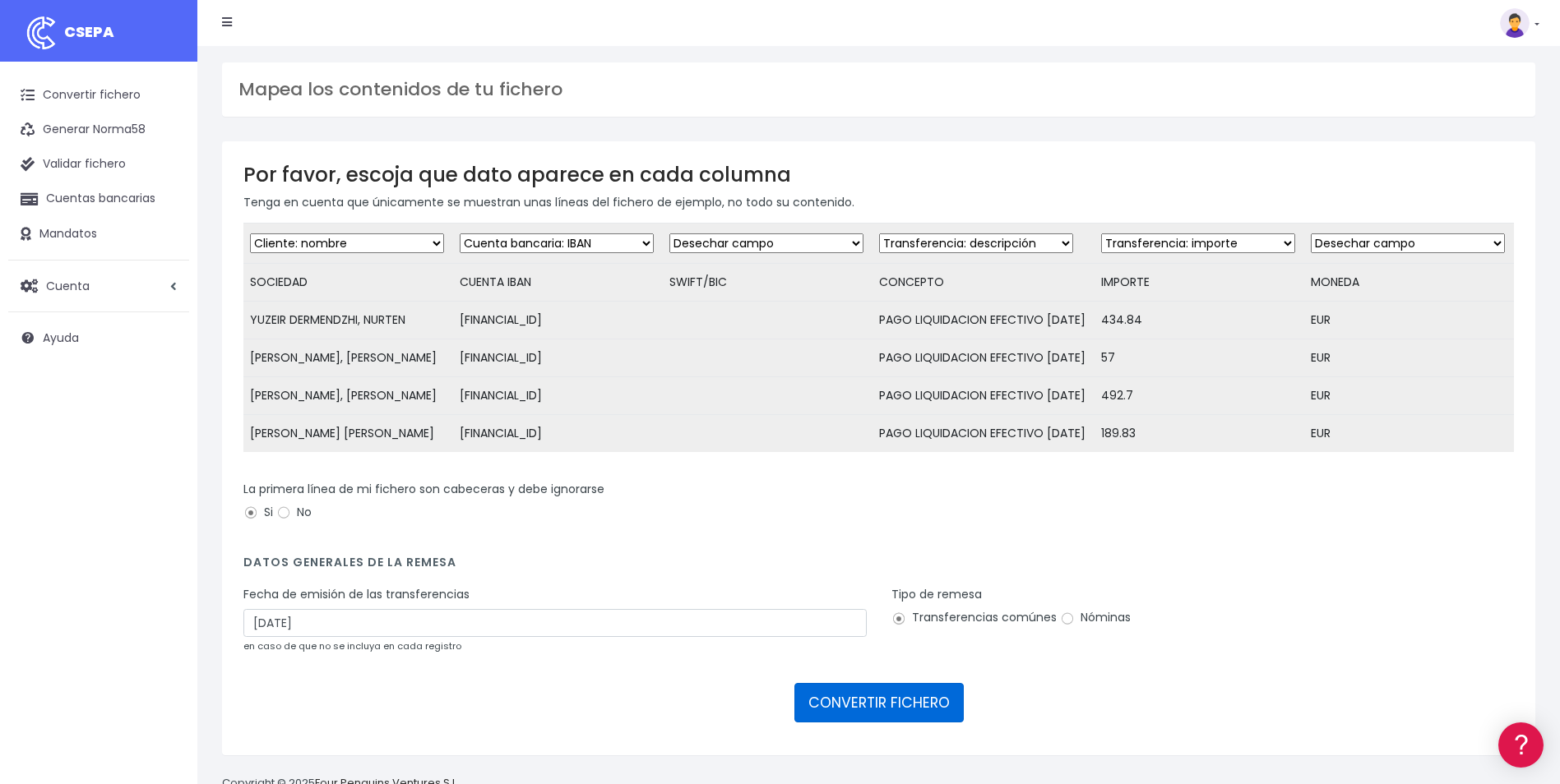
click at [867, 716] on button "CONVERTIR FICHERO" at bounding box center [878, 702] width 169 height 40
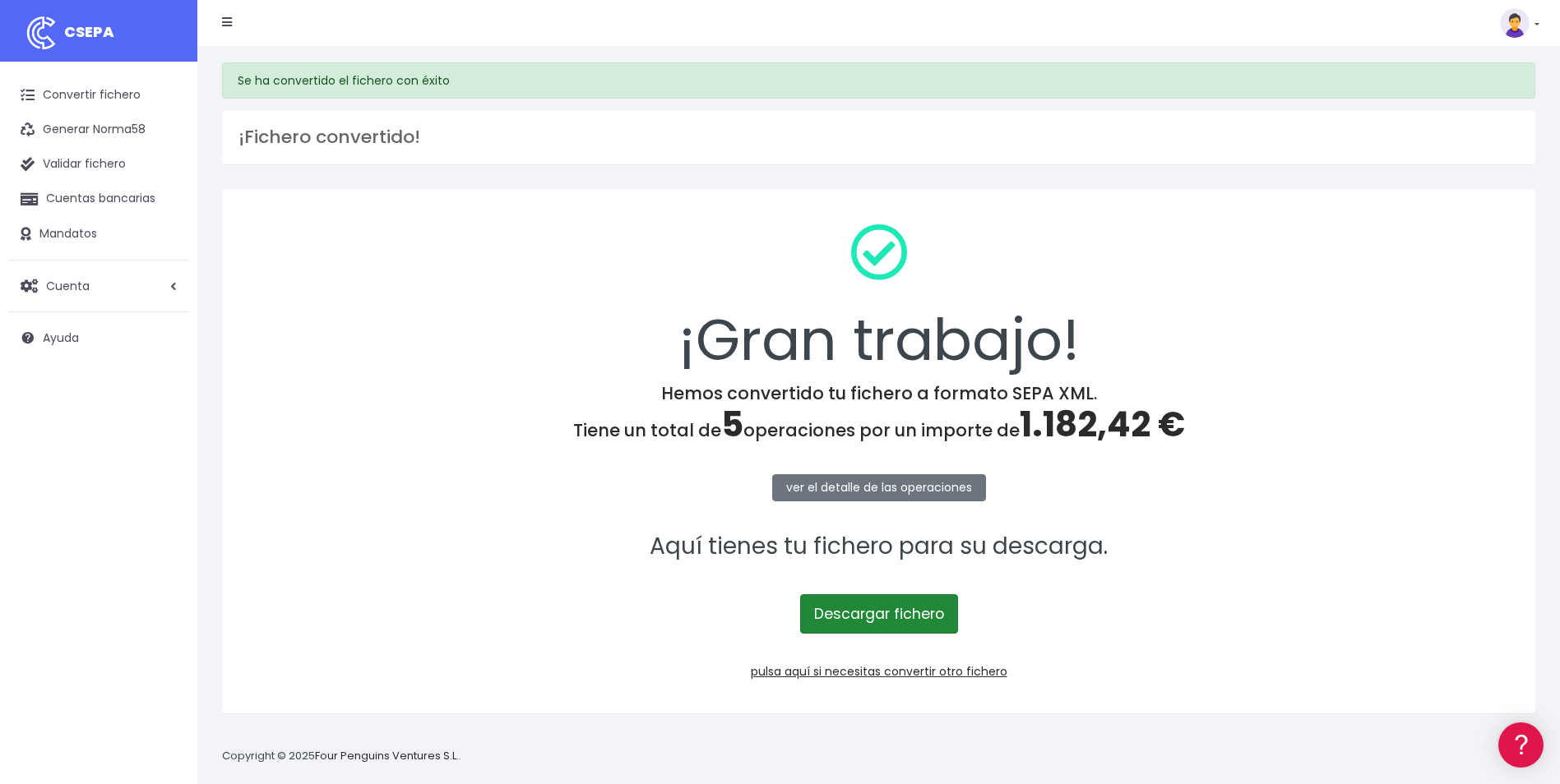
click at [887, 609] on link "Descargar fichero" at bounding box center [879, 614] width 158 height 40
click at [910, 671] on link "pulsa aquí si necesitas convertir otro fichero" at bounding box center [879, 671] width 256 height 16
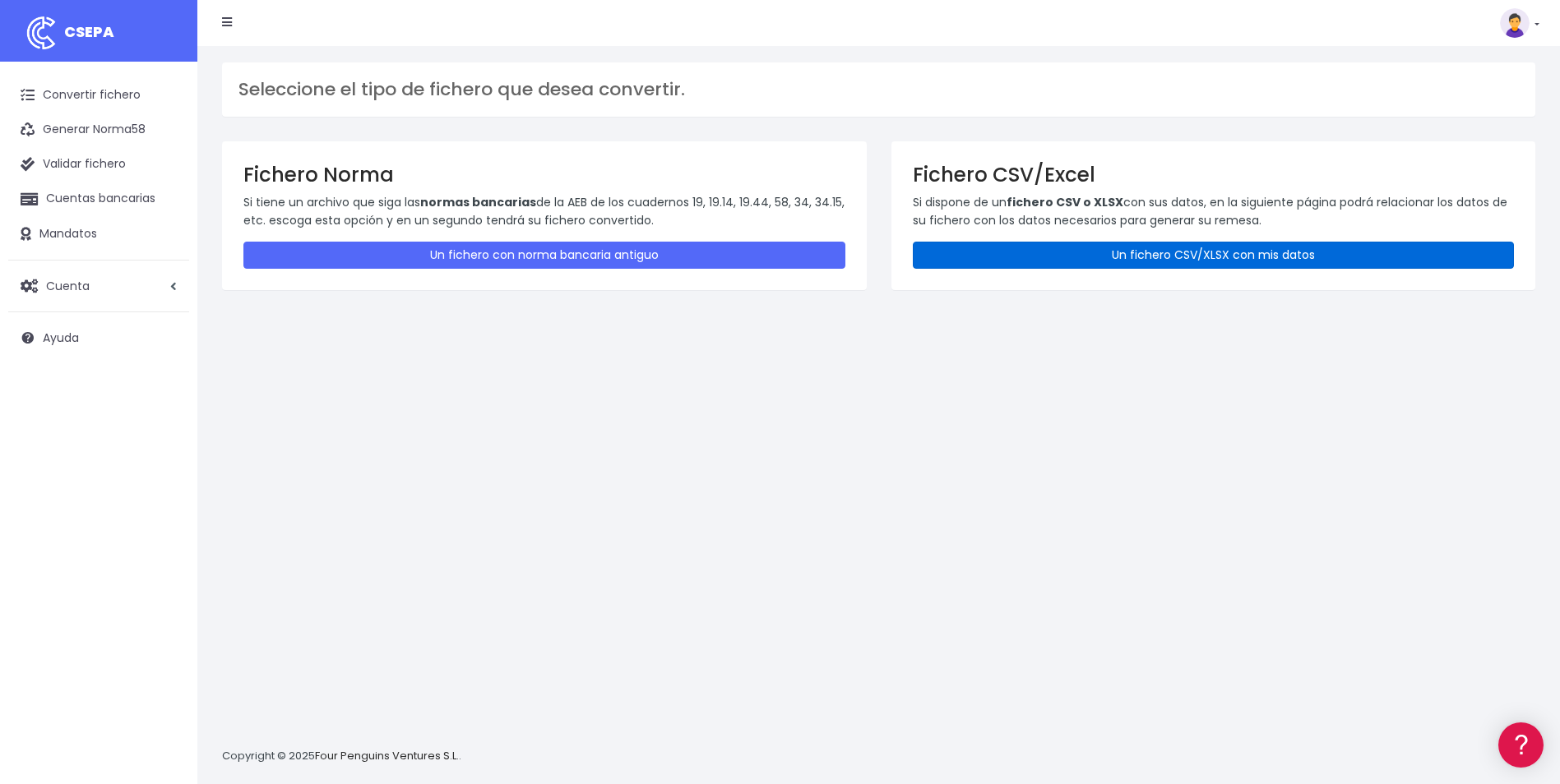
click at [1176, 262] on link "Un fichero CSV/XLSX con mis datos" at bounding box center [1213, 255] width 602 height 28
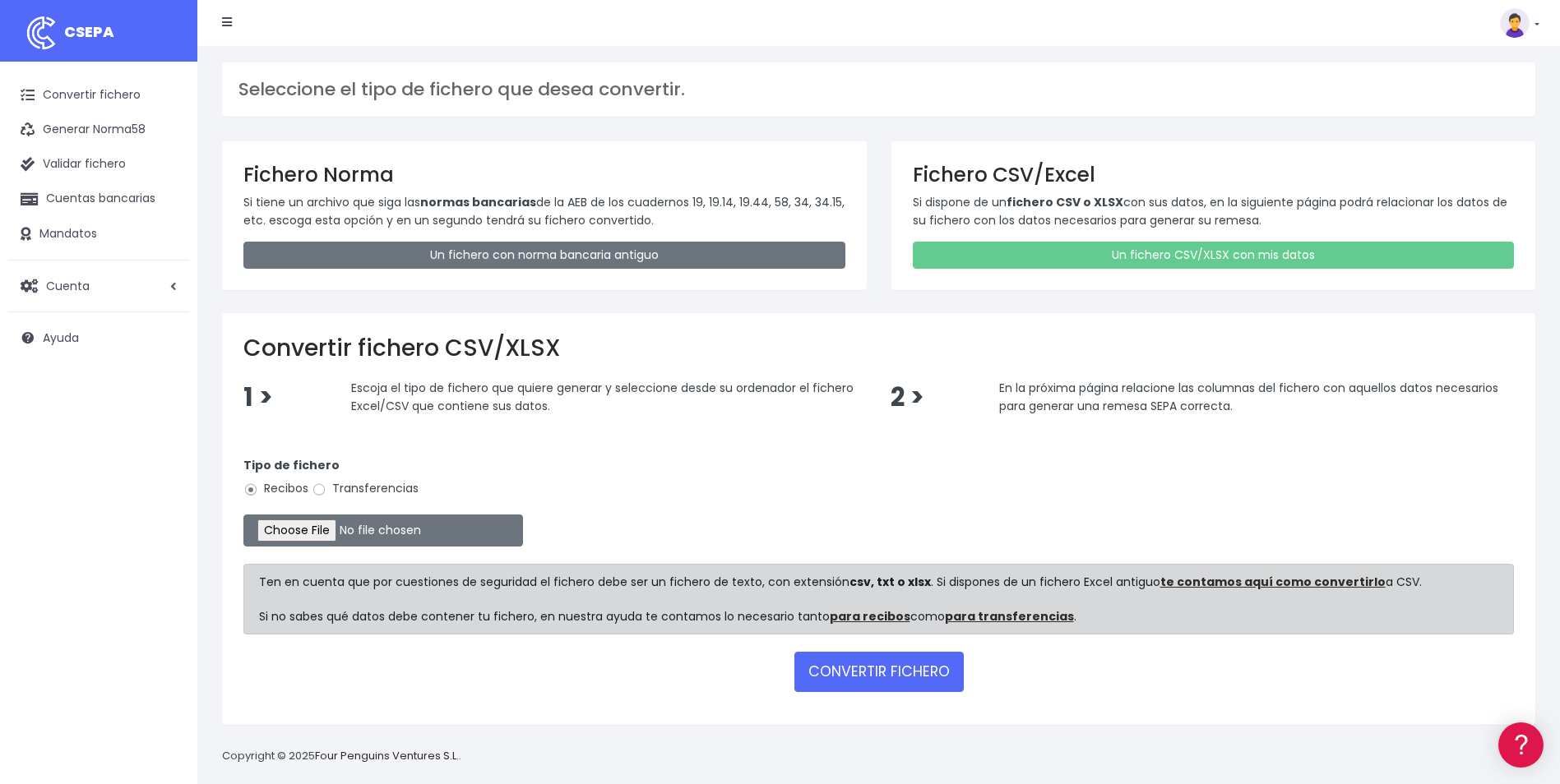
click at [353, 488] on label "Transferencias" at bounding box center [365, 488] width 107 height 17
click at [327, 488] on input "Transferencias" at bounding box center [318, 489] width 15 height 15
radio input "true"
click at [325, 534] on input "file" at bounding box center [383, 530] width 279 height 32
type input "C:\fakepath\080925_0535_Liquidaciones gastos efectivo_SAP.xlsx"
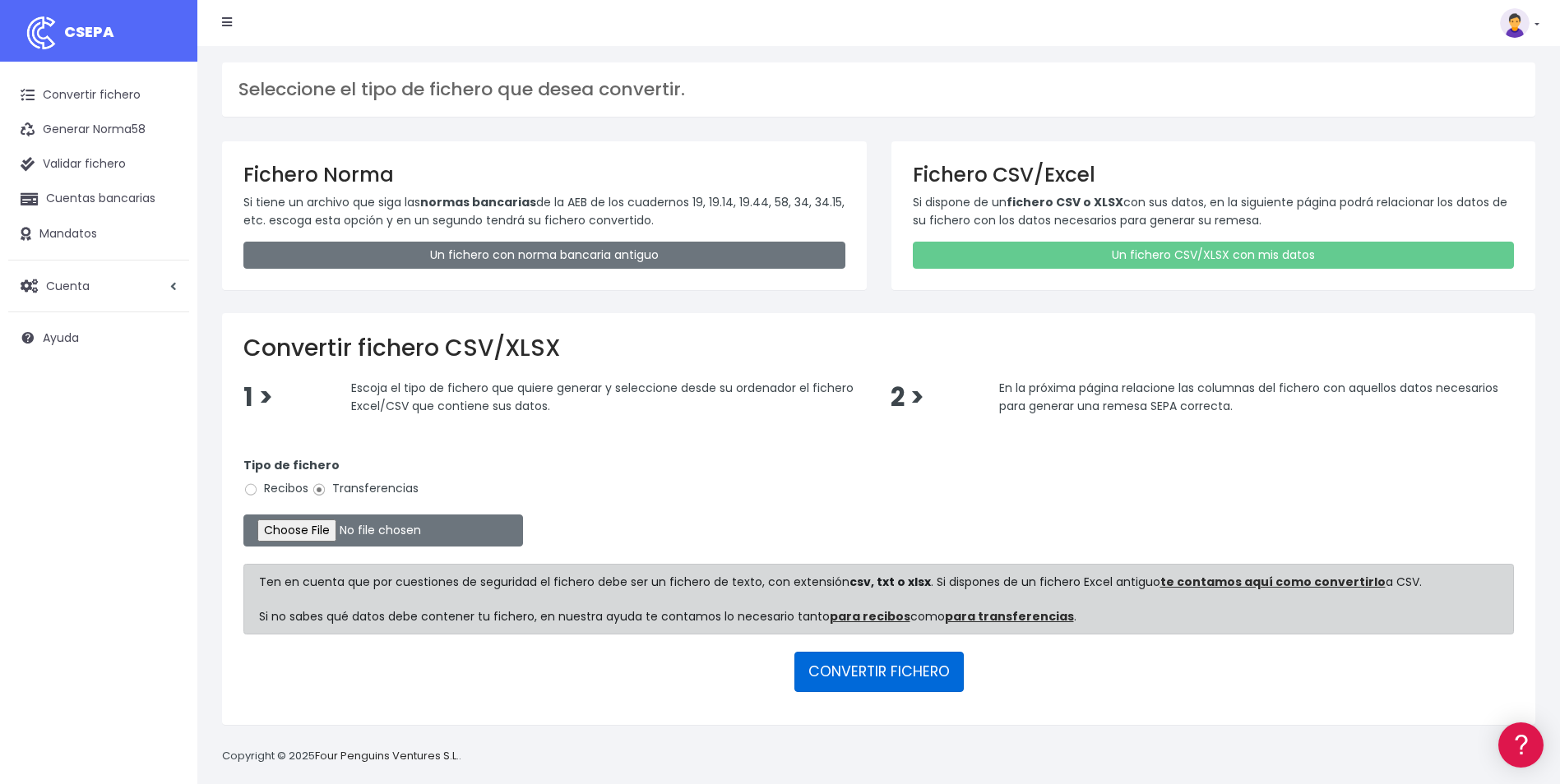
click at [887, 672] on button "CONVERTIR FICHERO" at bounding box center [878, 671] width 169 height 40
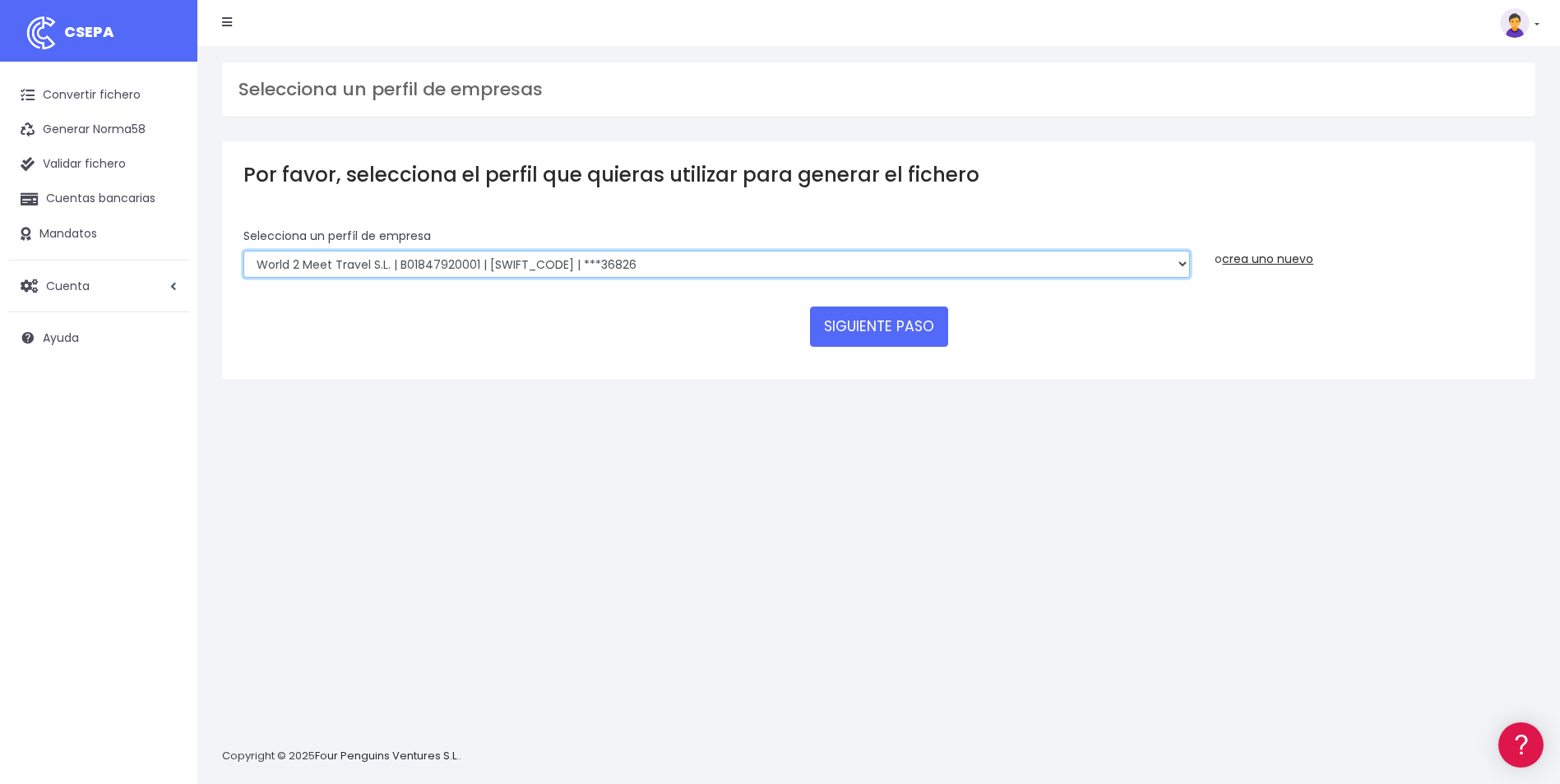
click at [416, 267] on select "WORLD2MEET,S.L.U | b62880992 | BSABESBBXXX | ***97721 World 2 Meet SLU | B62880…" at bounding box center [716, 265] width 946 height 28
select select "1226"
click at [243, 251] on select "WORLD2MEET,S.L.U | b62880992 | BSABESBBXXX | ***97721 World 2 Meet SLU | B62880…" at bounding box center [716, 265] width 946 height 28
click at [891, 328] on button "SIGUIENTE PASO" at bounding box center [879, 327] width 138 height 40
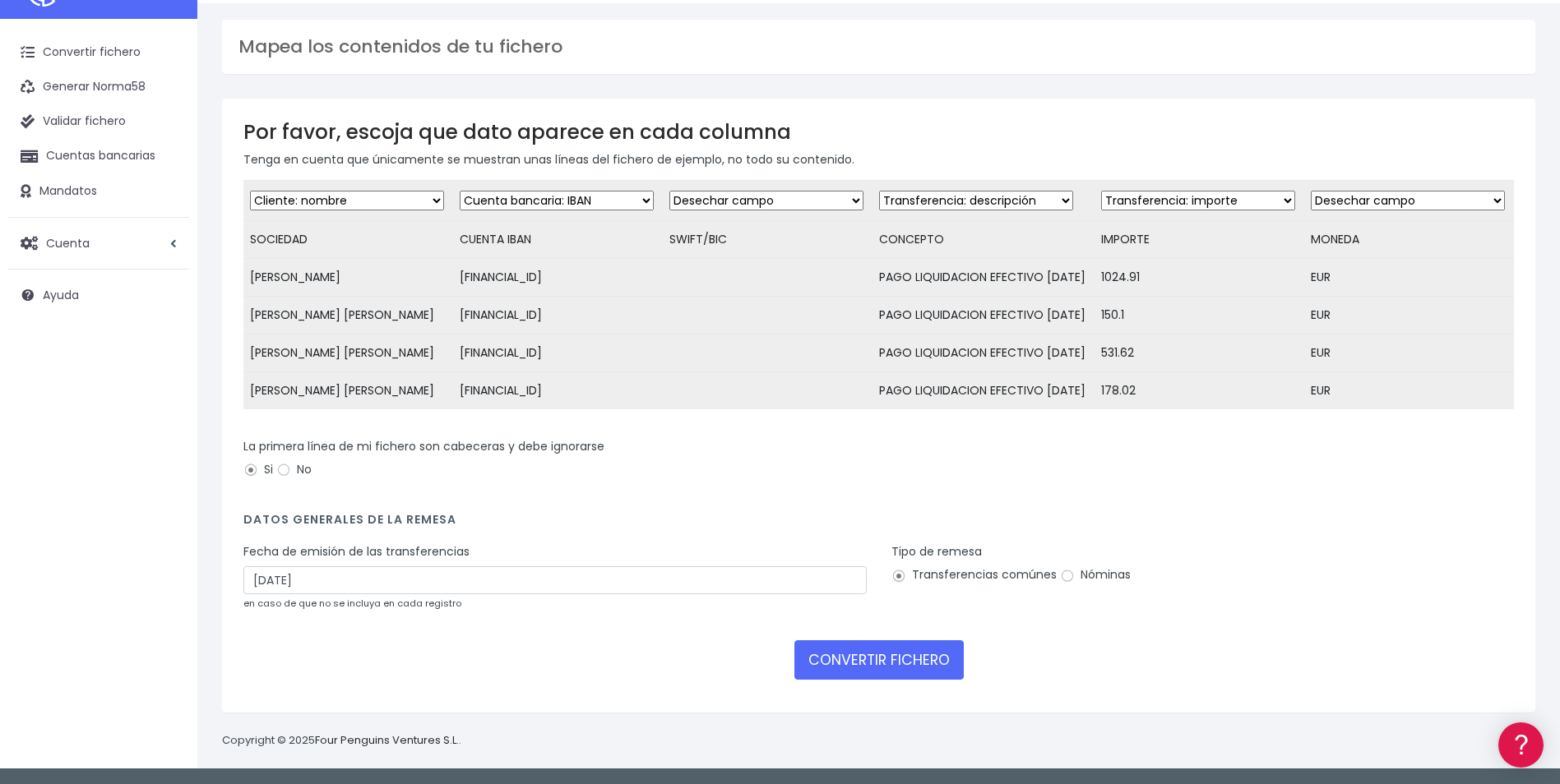
scroll to position [124, 0]
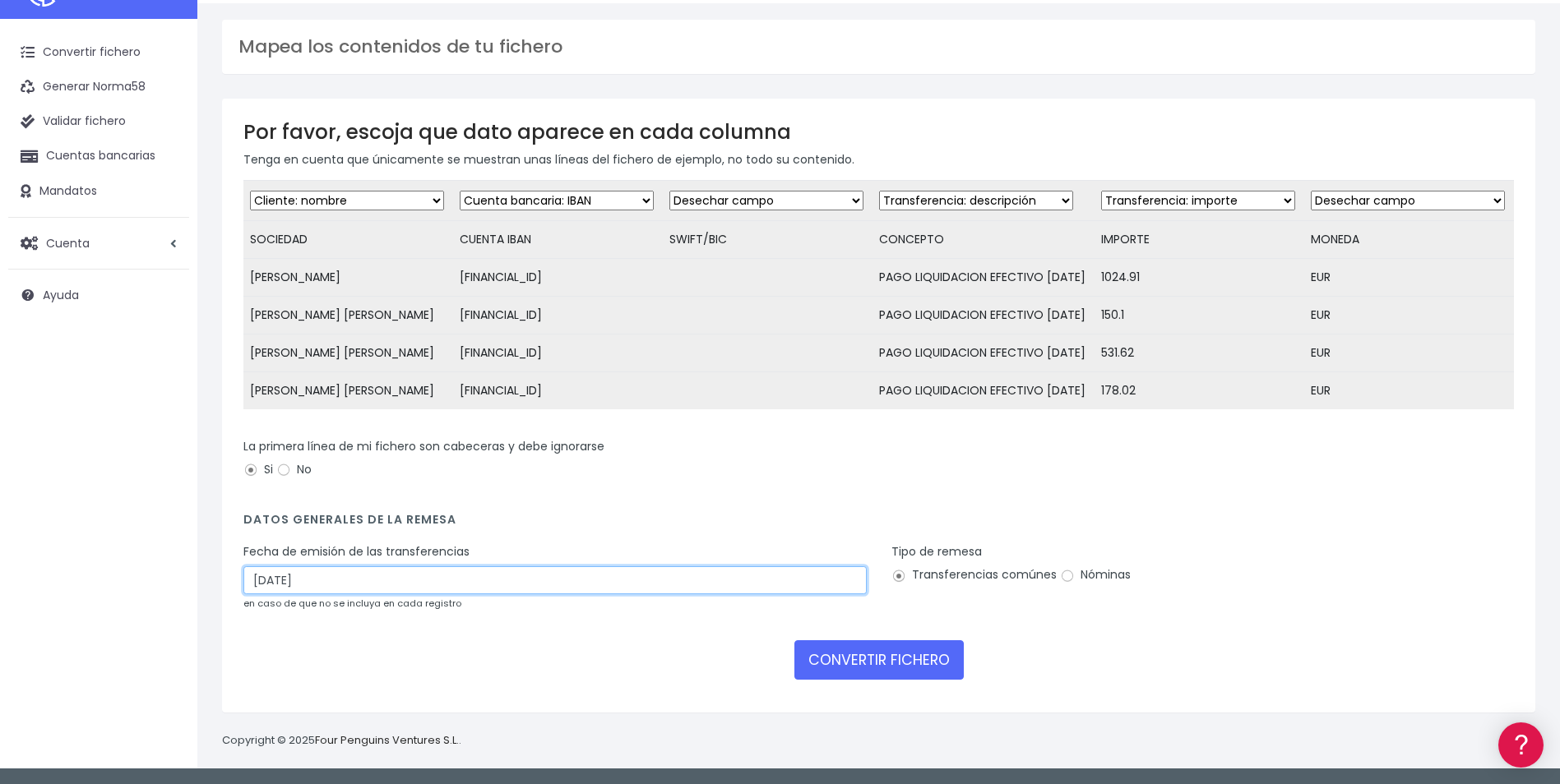
click at [404, 589] on input "[DATE]" at bounding box center [555, 580] width 623 height 28
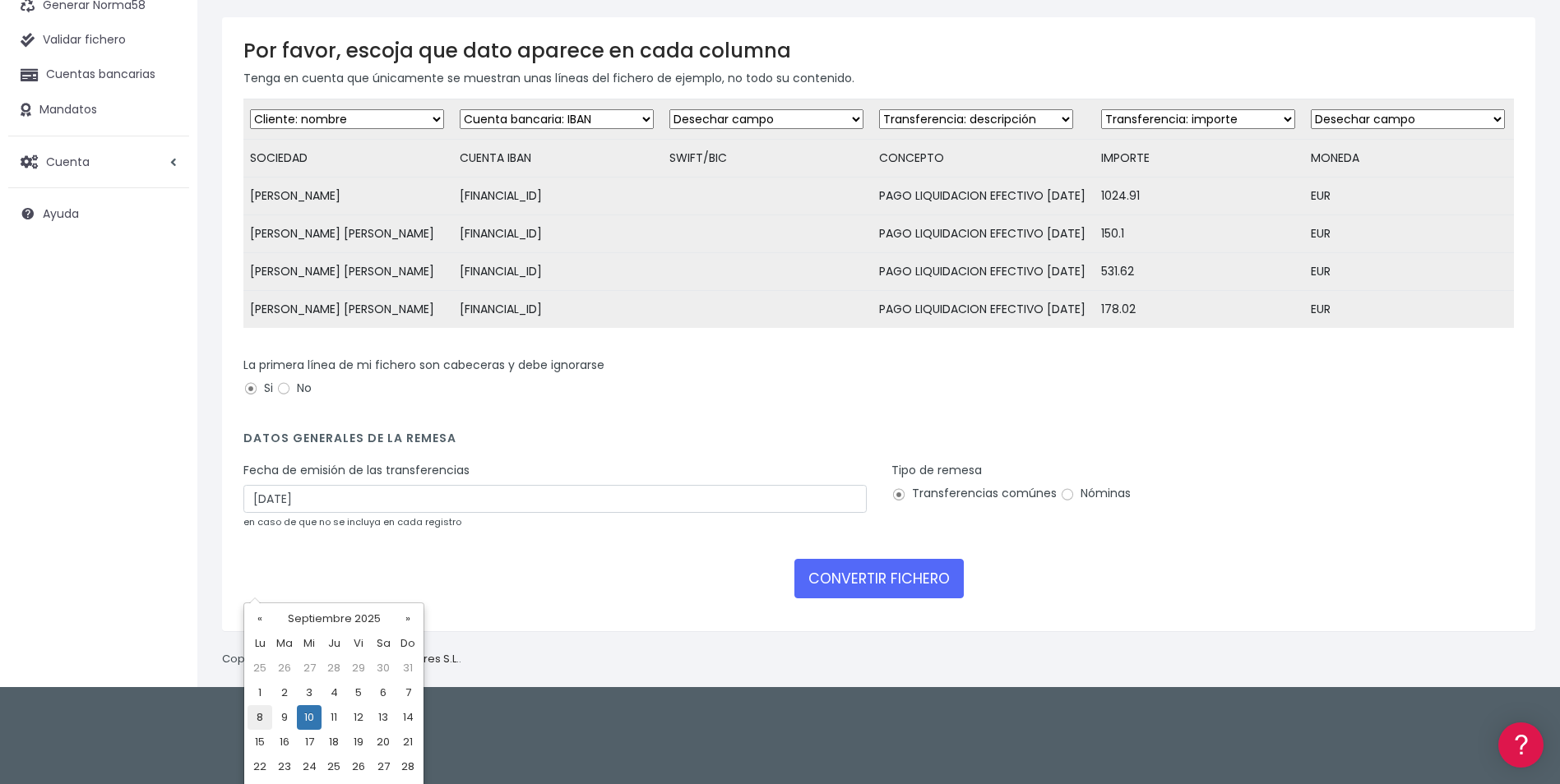
click at [257, 715] on td "8" at bounding box center [260, 717] width 25 height 25
type input "[DATE]"
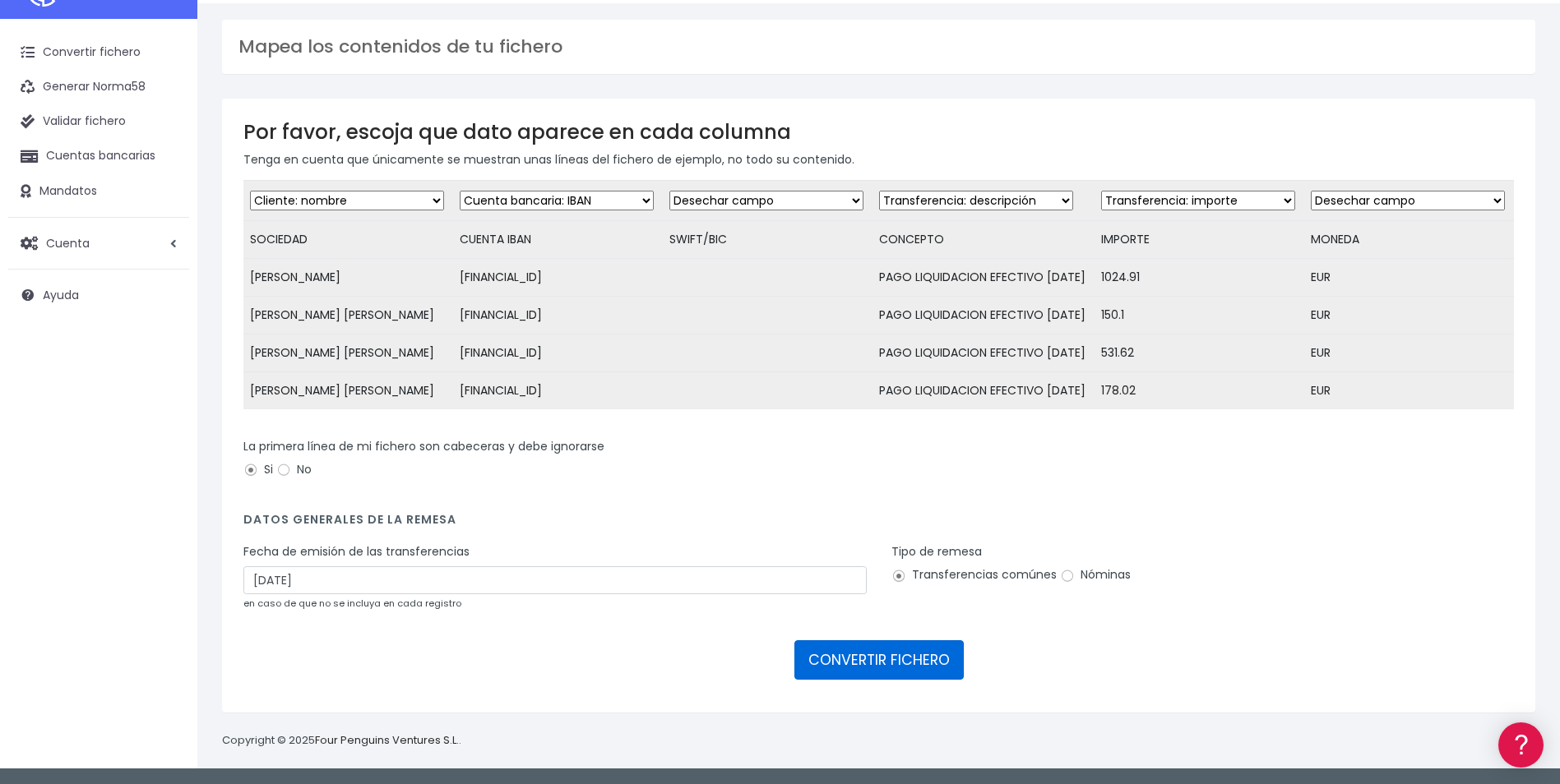
click at [888, 664] on button "CONVERTIR FICHERO" at bounding box center [878, 660] width 169 height 40
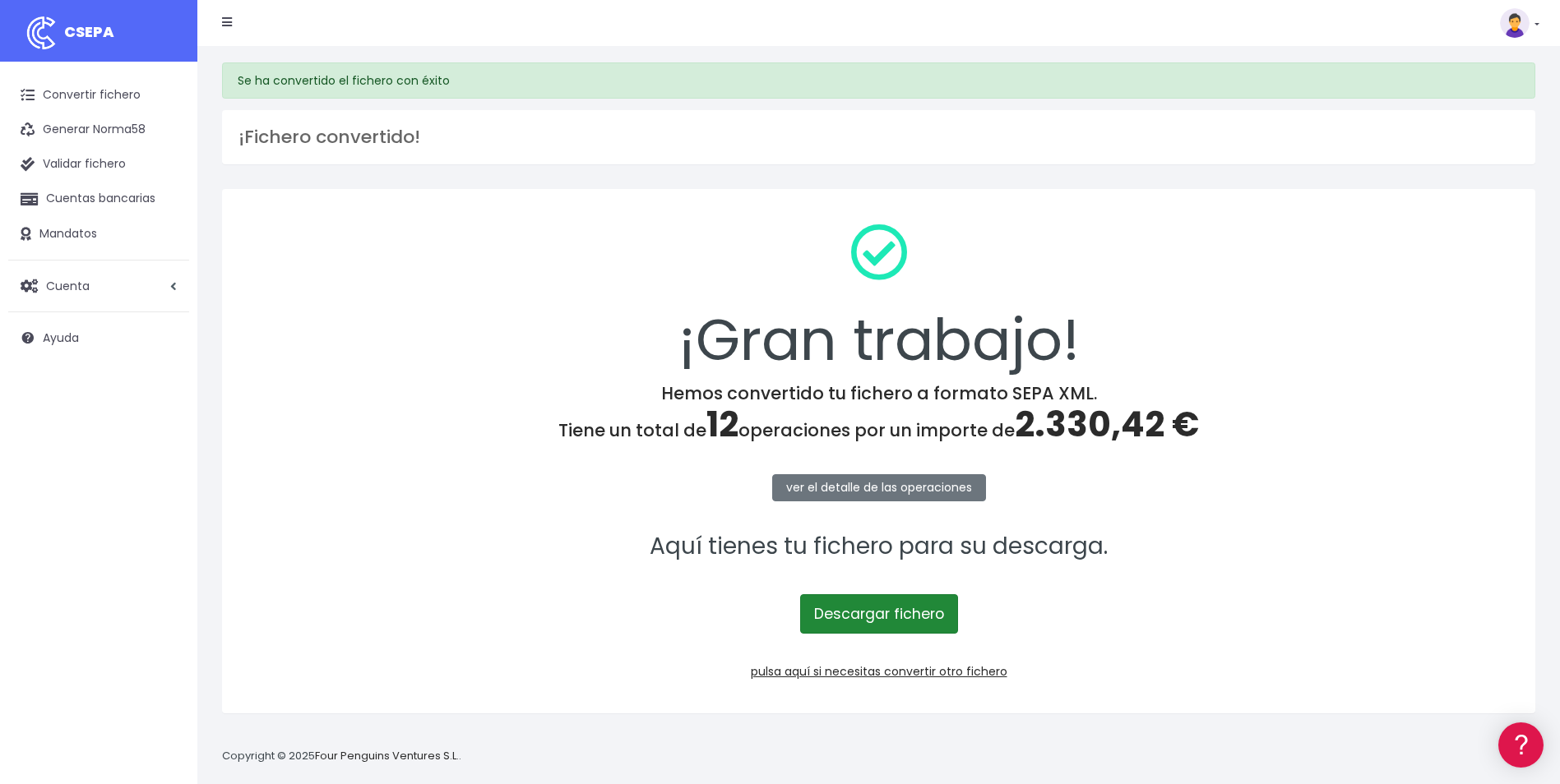
click at [894, 610] on link "Descargar fichero" at bounding box center [879, 614] width 158 height 40
click at [899, 667] on link "pulsa aquí si necesitas convertir otro fichero" at bounding box center [879, 671] width 256 height 16
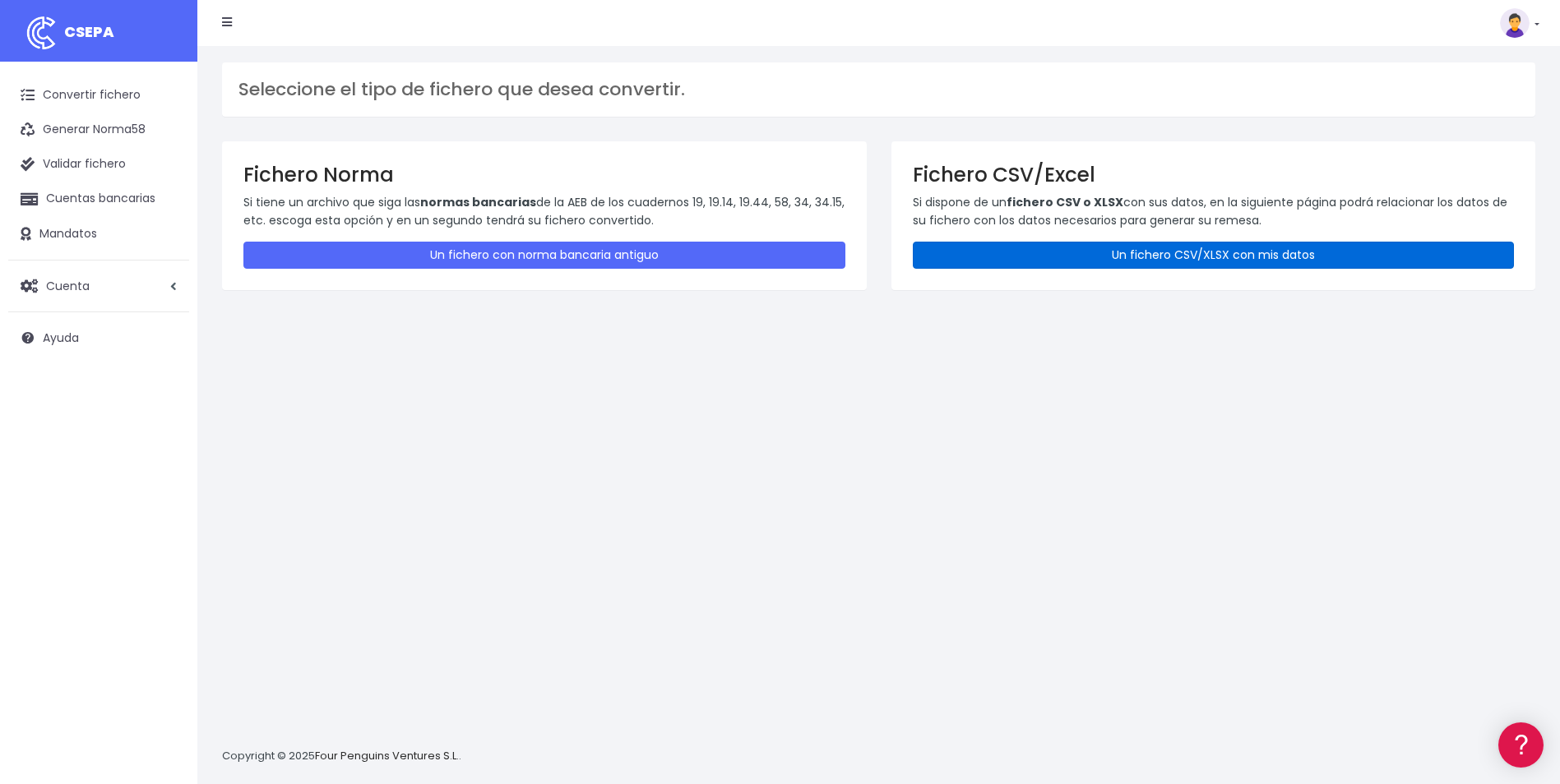
click at [1099, 256] on link "Un fichero CSV/XLSX con mis datos" at bounding box center [1213, 255] width 602 height 28
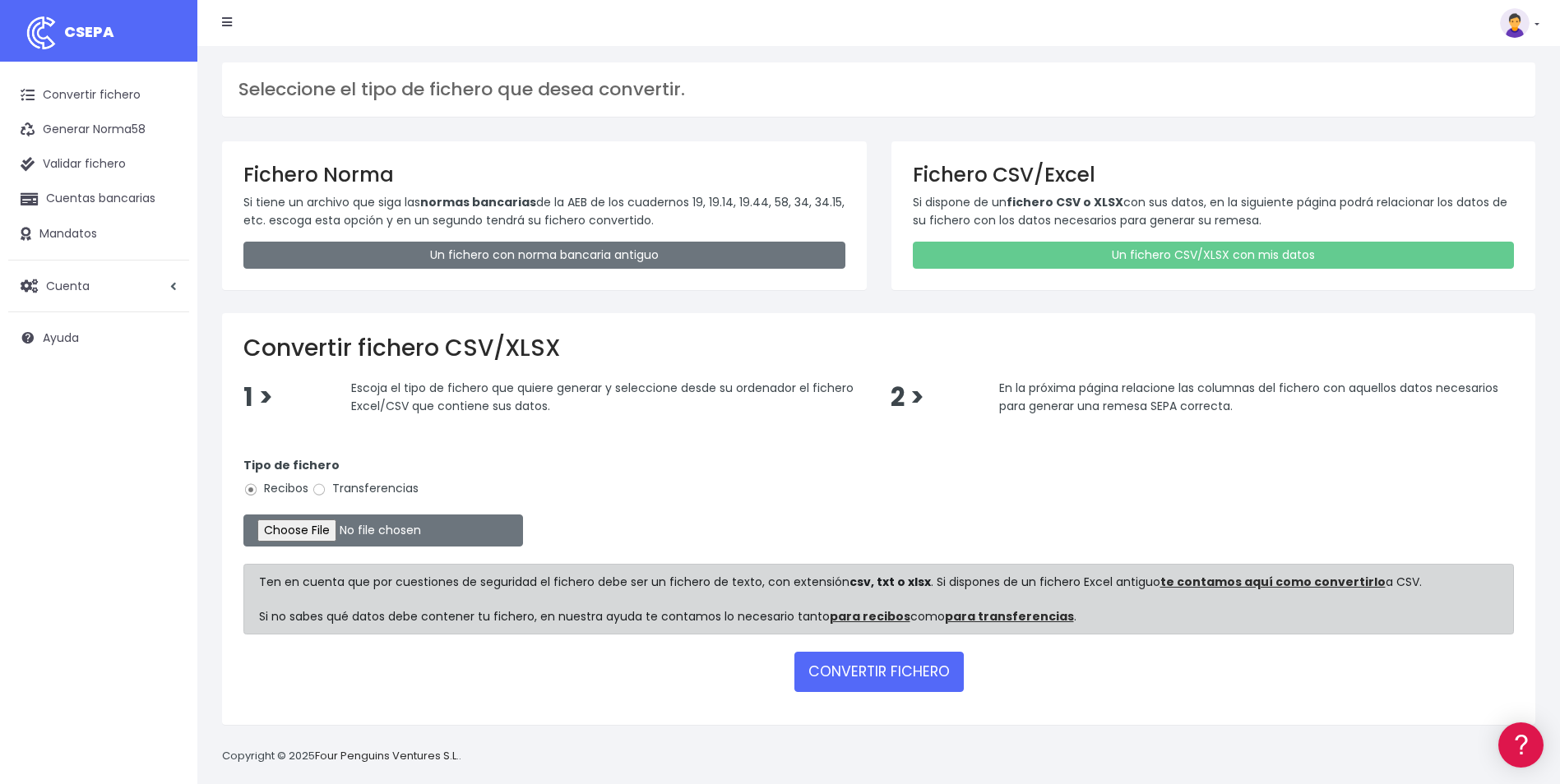
click at [365, 487] on label "Transferencias" at bounding box center [365, 488] width 107 height 17
click at [327, 487] on input "Transferencias" at bounding box center [318, 489] width 15 height 15
radio input "true"
click at [297, 525] on input "file" at bounding box center [383, 530] width 279 height 32
type input "C:\fakepath\080925_0530_Liquidaciones gastos efectivo_SAP.xlsx"
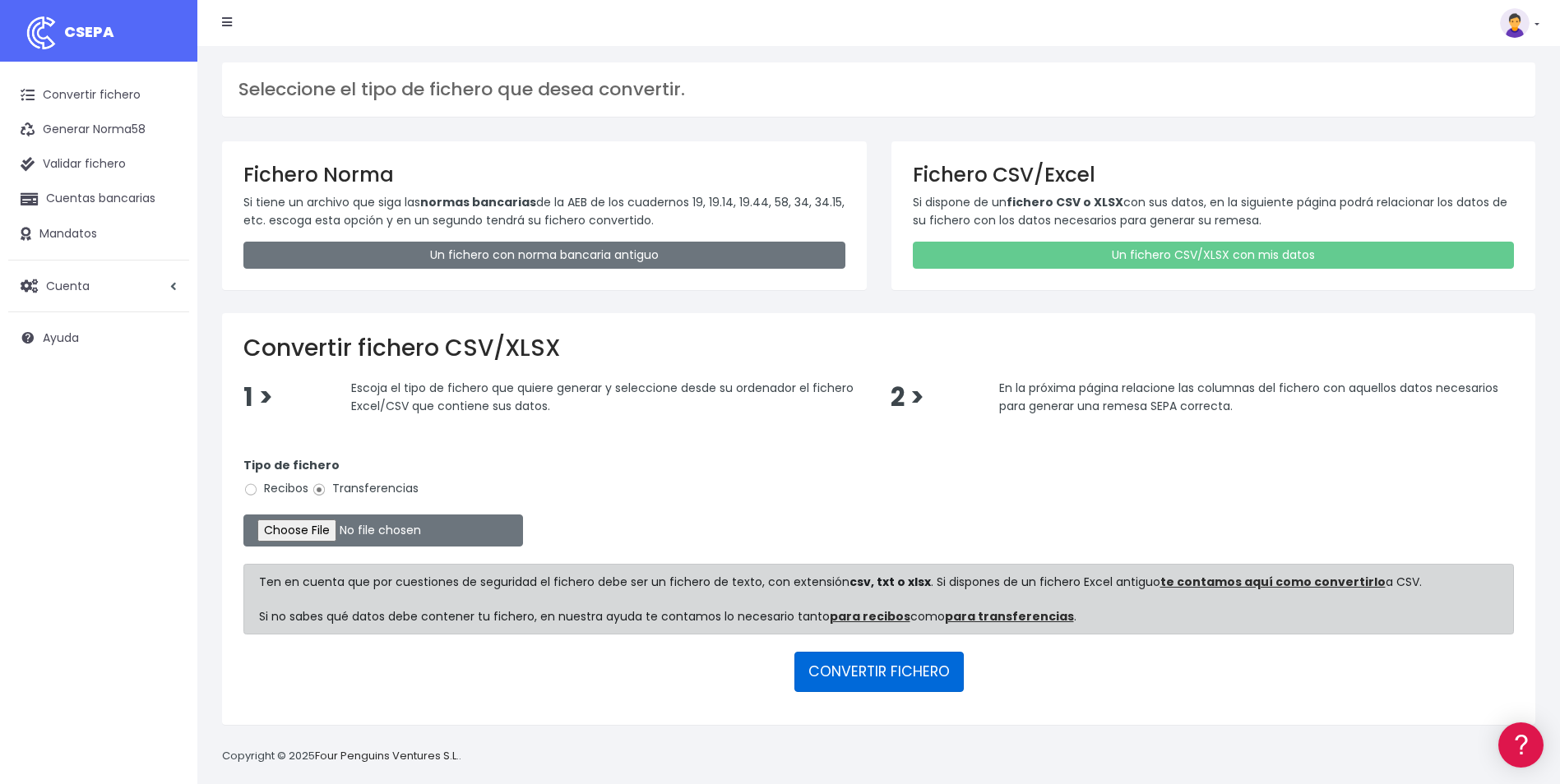
click at [870, 676] on button "CONVERTIR FICHERO" at bounding box center [878, 671] width 169 height 40
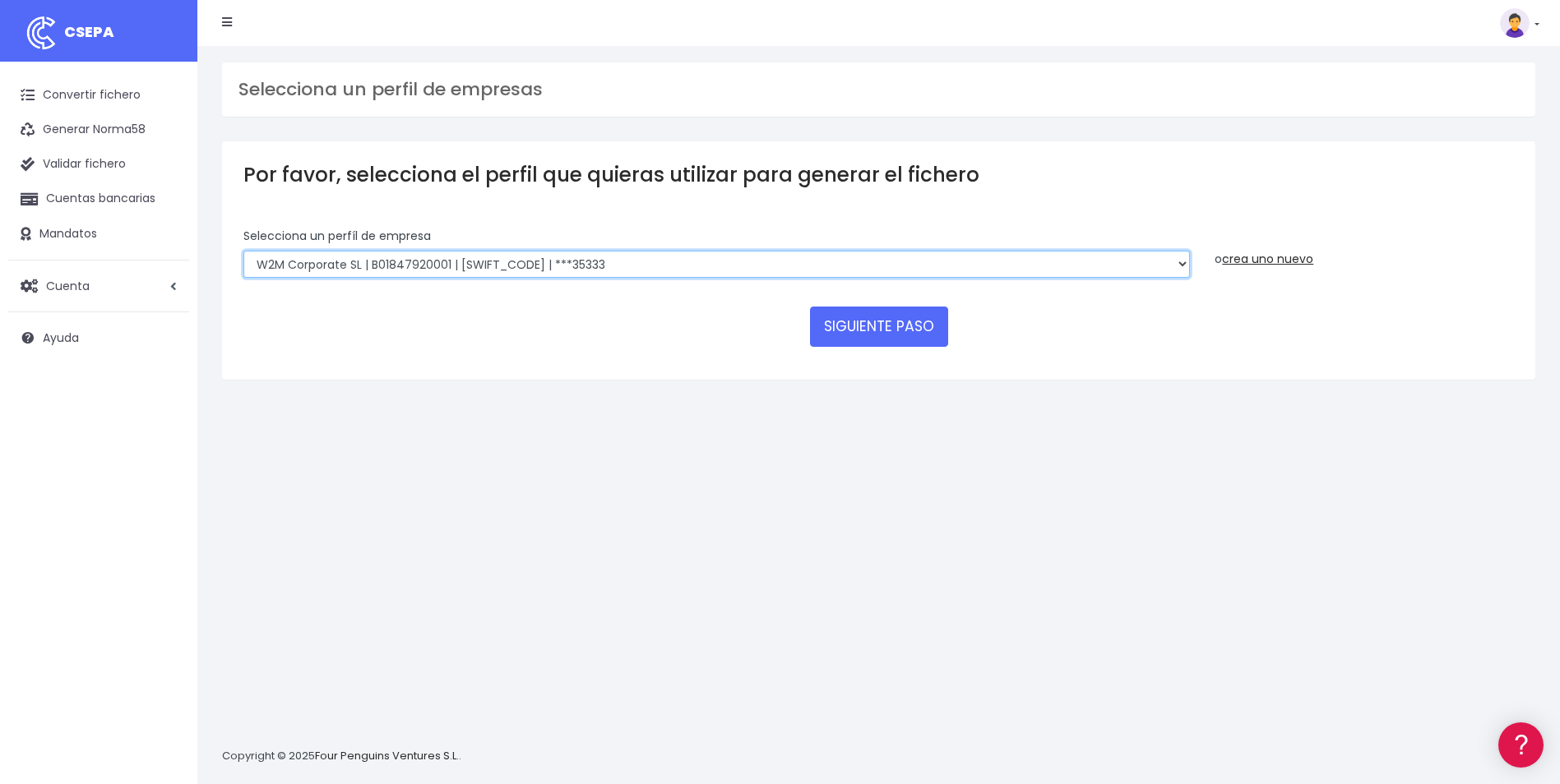
click at [449, 271] on select "WORLD2MEET,S.L.U | b62880992 | BSABESBBXXX | ***97721 World 2 Meet SLU | B62880…" at bounding box center [716, 265] width 946 height 28
click at [449, 265] on select "WORLD2MEET,S.L.U | b62880992 | BSABESBBXXX | ***97721 World 2 Meet SLU | B62880…" at bounding box center [716, 265] width 946 height 28
click at [419, 266] on select "WORLD2MEET,S.L.U | b62880992 | BSABESBBXXX | ***97721 World 2 Meet SLU | B62880…" at bounding box center [716, 265] width 946 height 28
select select "43"
click at [243, 251] on select "WORLD2MEET,S.L.U | b62880992 | BSABESBBXXX | ***97721 World 2 Meet SLU | B62880…" at bounding box center [716, 265] width 946 height 28
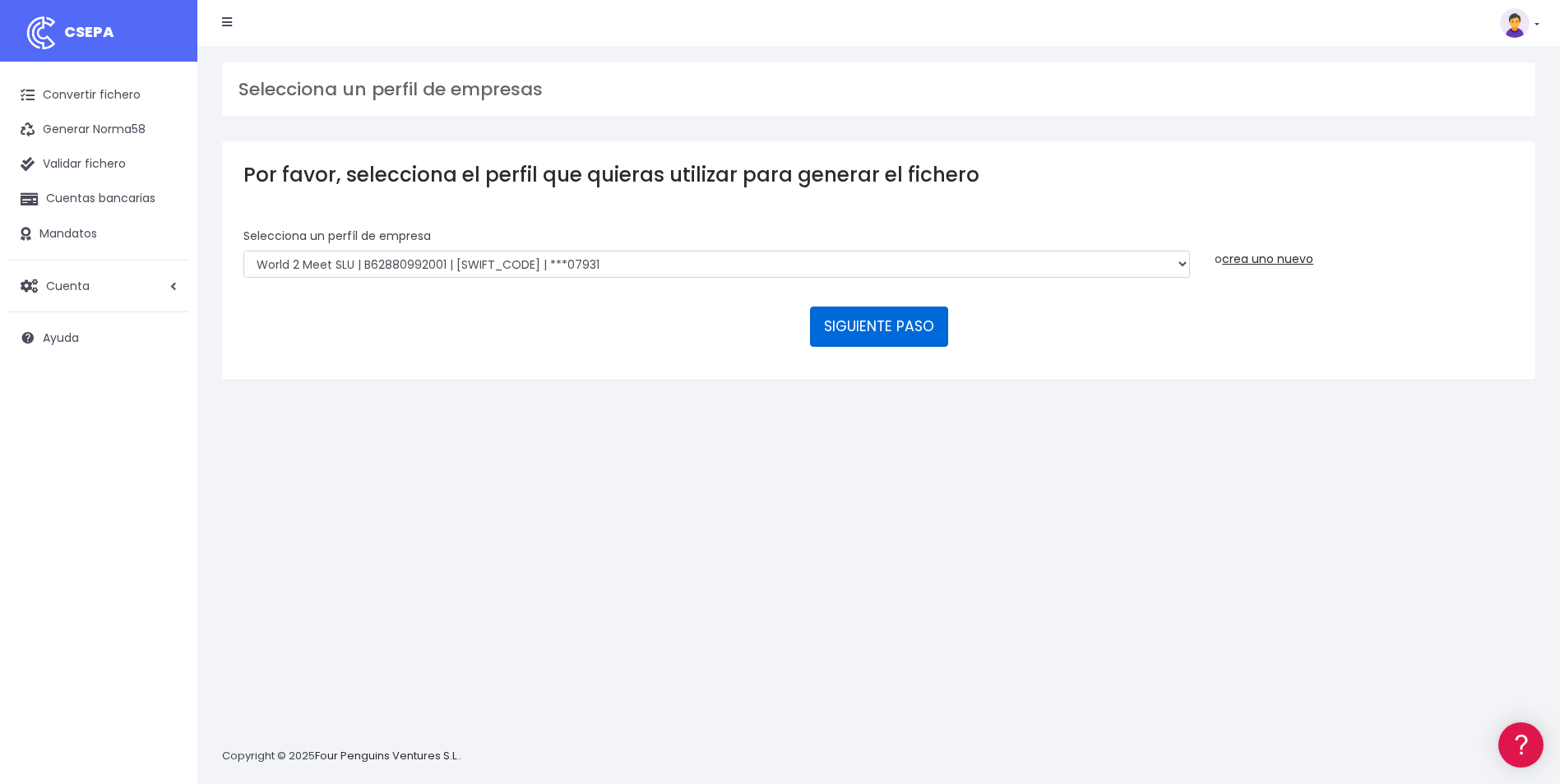
click at [915, 327] on button "SIGUIENTE PASO" at bounding box center [879, 327] width 138 height 40
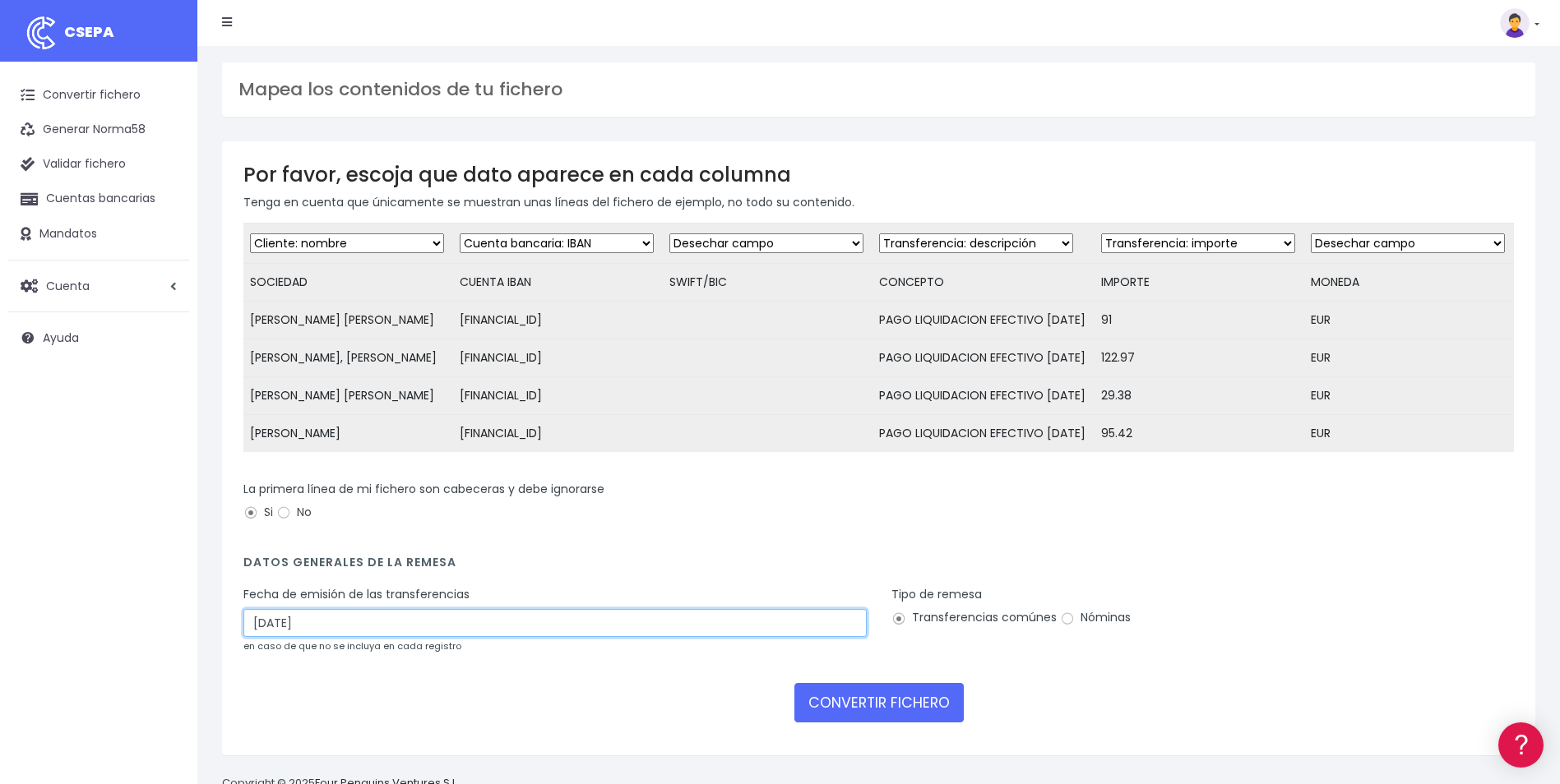
click at [352, 637] on input "10/09/2025" at bounding box center [555, 622] width 623 height 28
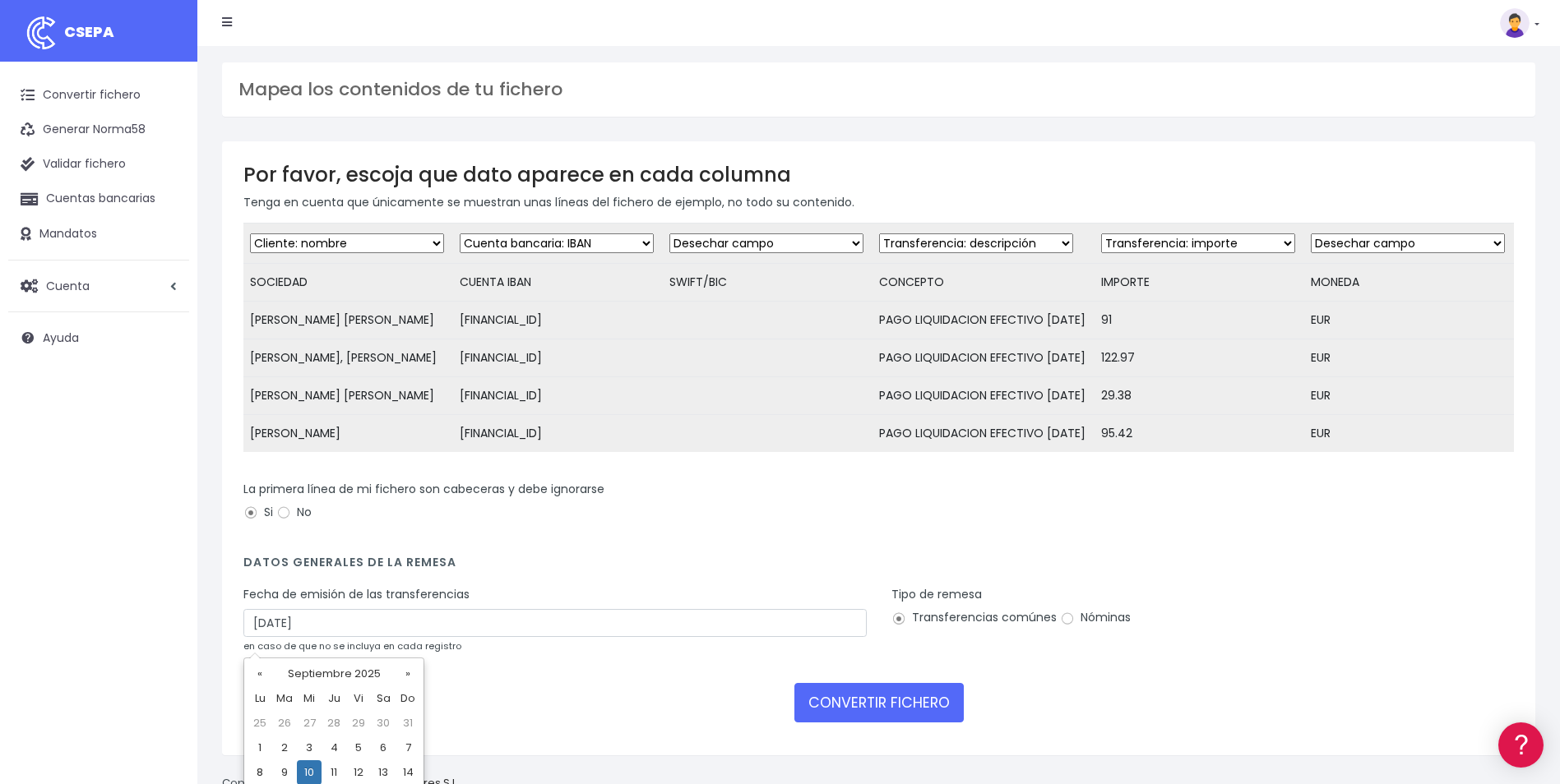
click at [263, 770] on td "8" at bounding box center [260, 772] width 25 height 25
type input "08/09/2025"
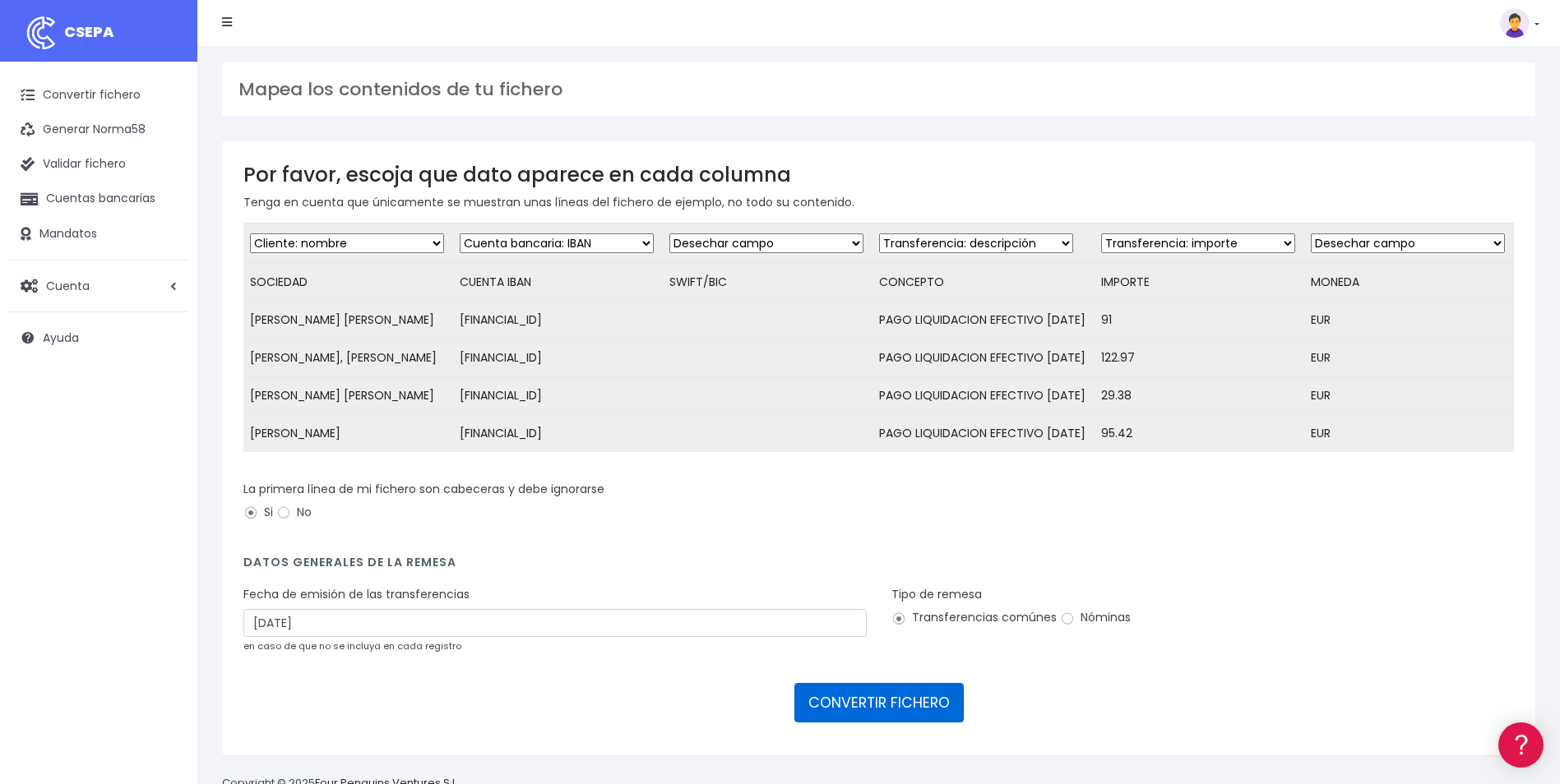
click at [877, 707] on button "CONVERTIR FICHERO" at bounding box center [878, 702] width 169 height 40
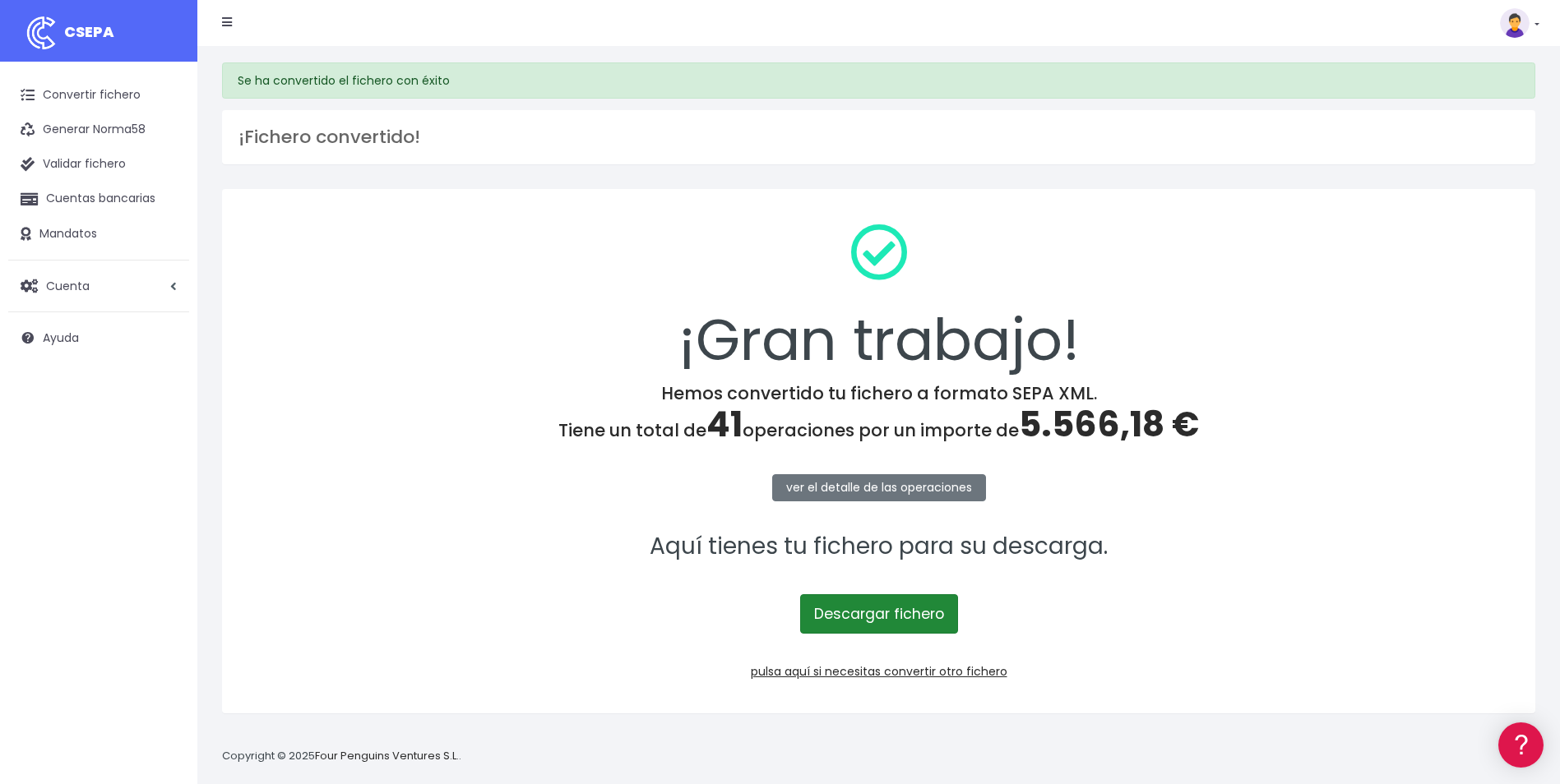
click at [885, 599] on link "Descargar fichero" at bounding box center [879, 614] width 158 height 40
